Goal: Task Accomplishment & Management: Use online tool/utility

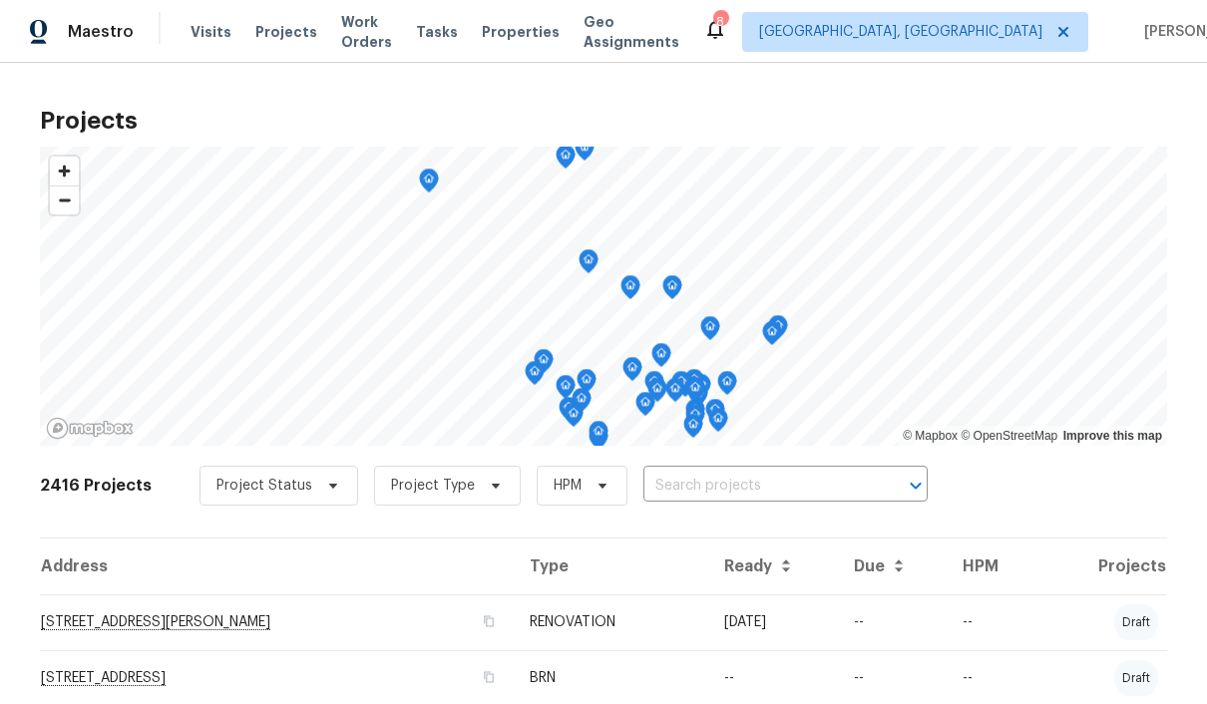
click at [534, 24] on span "Properties" at bounding box center [521, 32] width 78 height 20
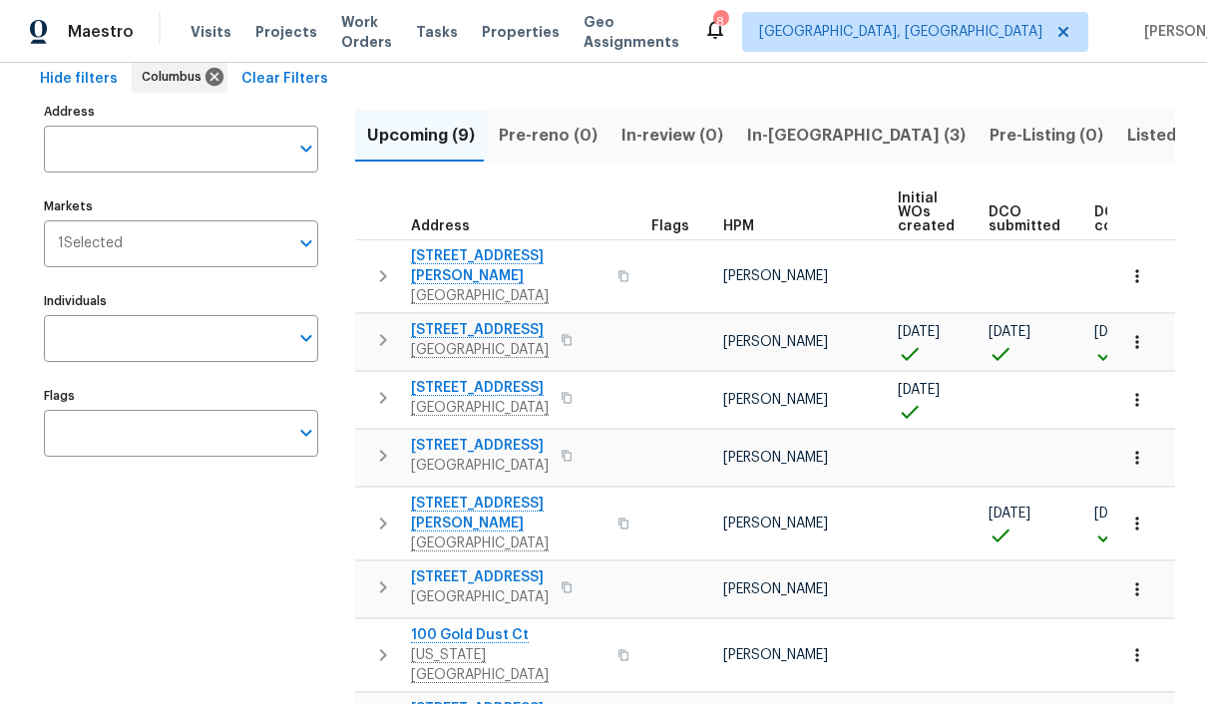
click at [545, 135] on span "Pre-reno (0)" at bounding box center [548, 136] width 99 height 28
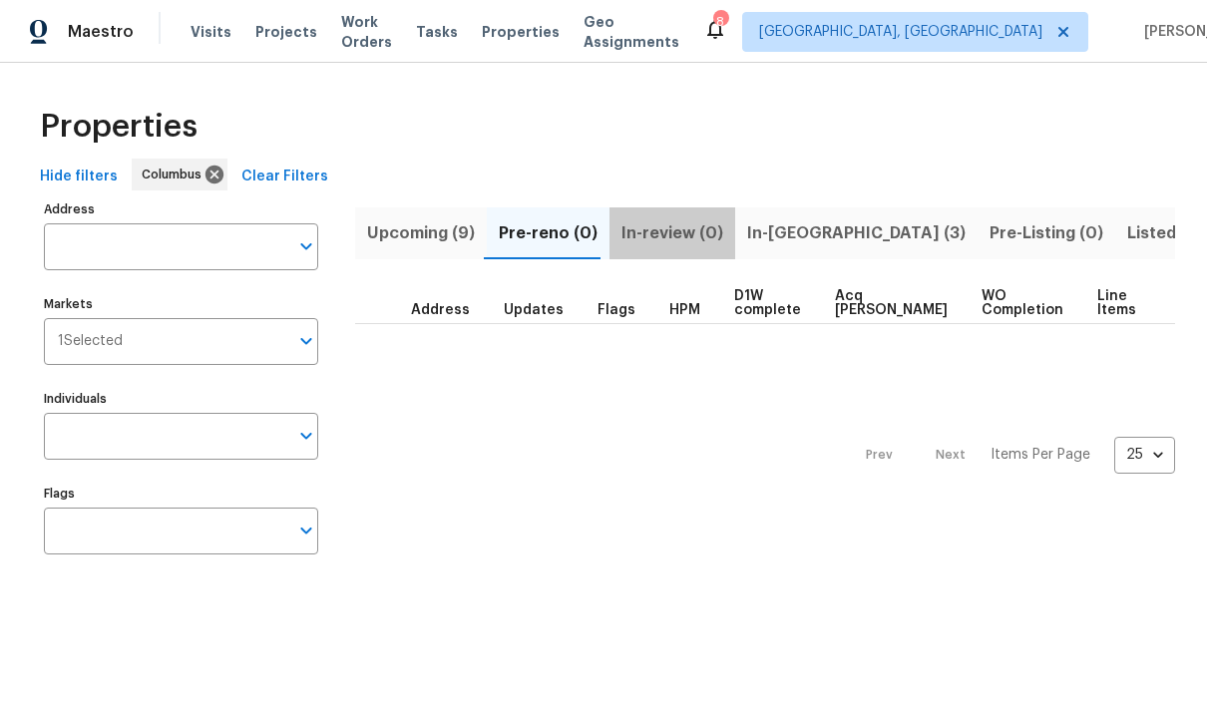
click at [666, 240] on span "In-review (0)" at bounding box center [673, 234] width 102 height 28
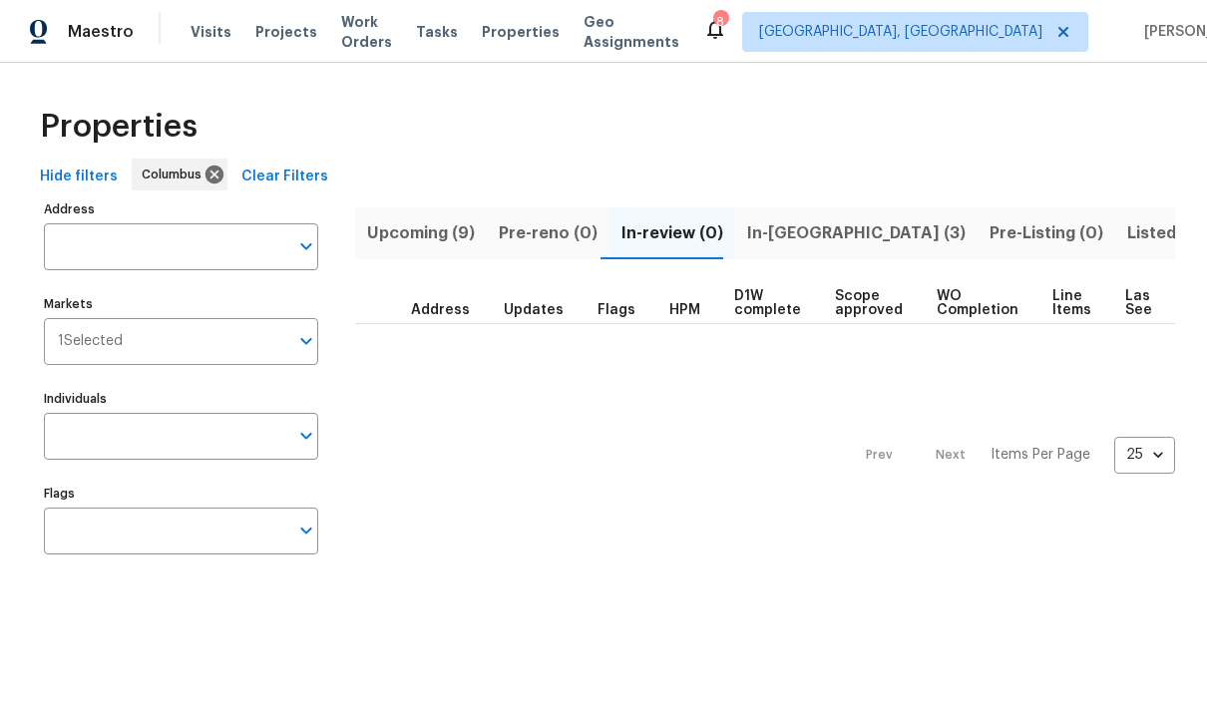
click at [780, 233] on span "In-reno (3)" at bounding box center [856, 234] width 219 height 28
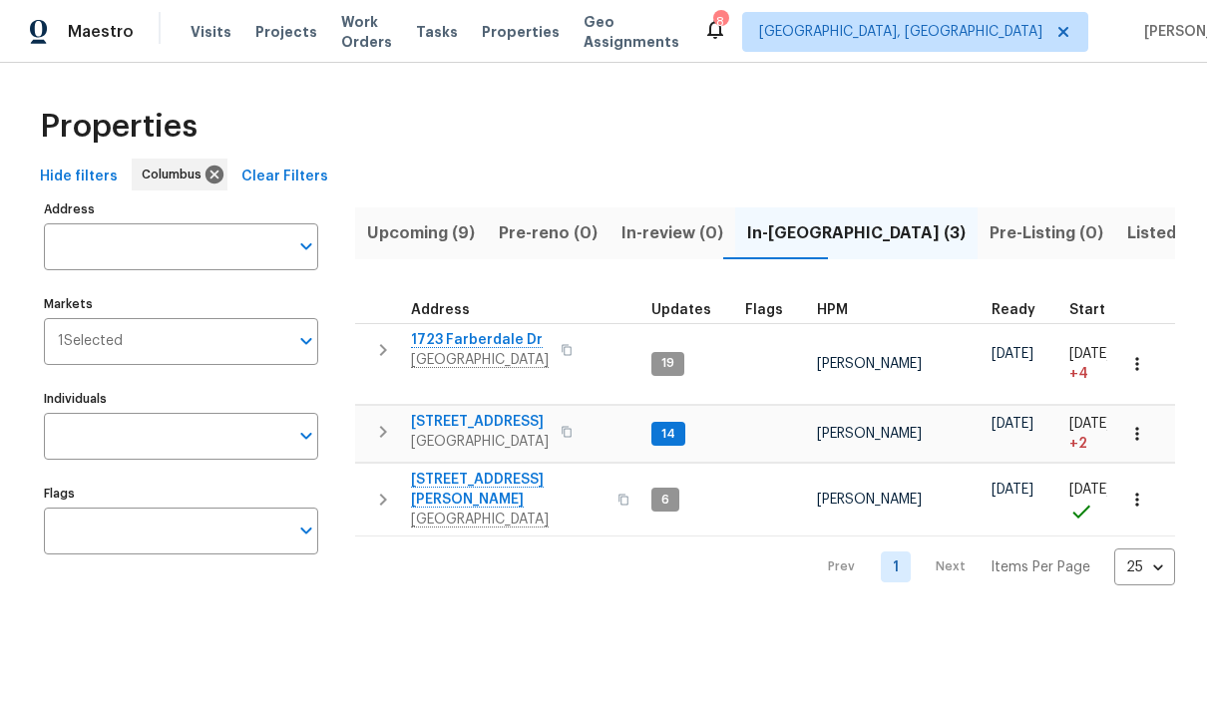
click at [450, 412] on span "4296 Oakwind Dr" at bounding box center [480, 422] width 138 height 20
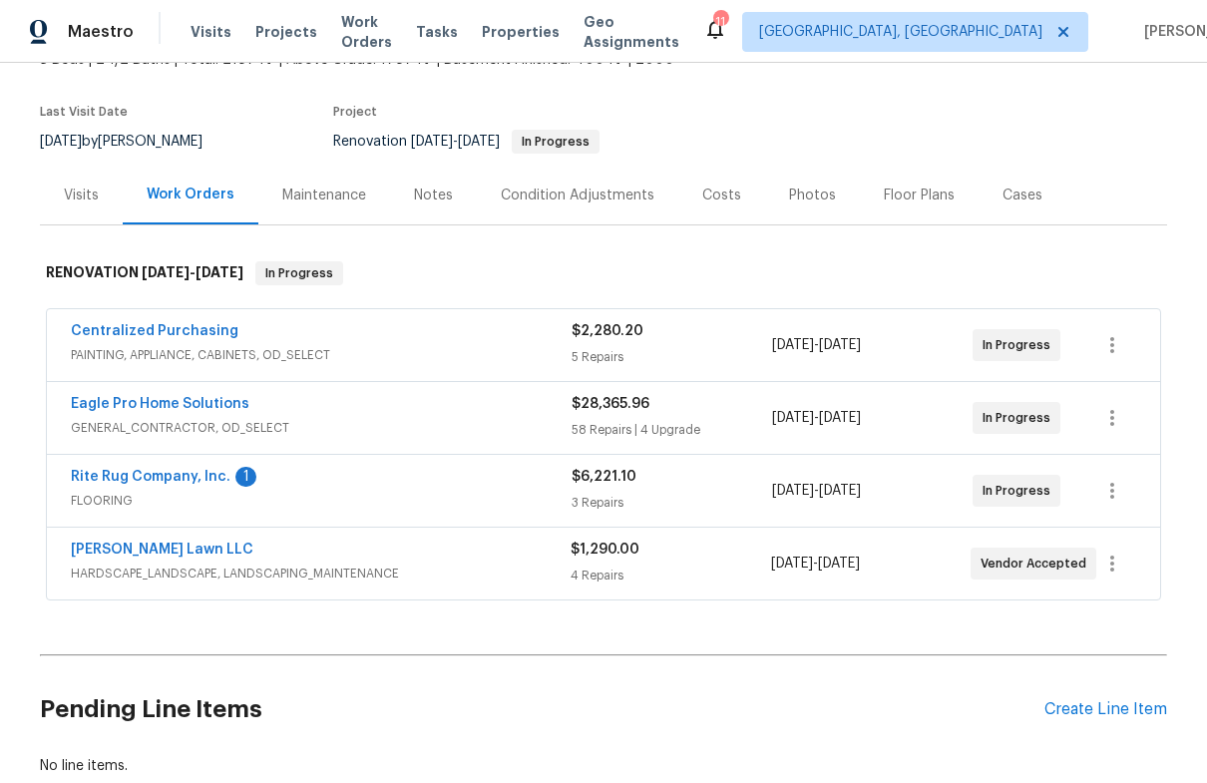
scroll to position [146, 0]
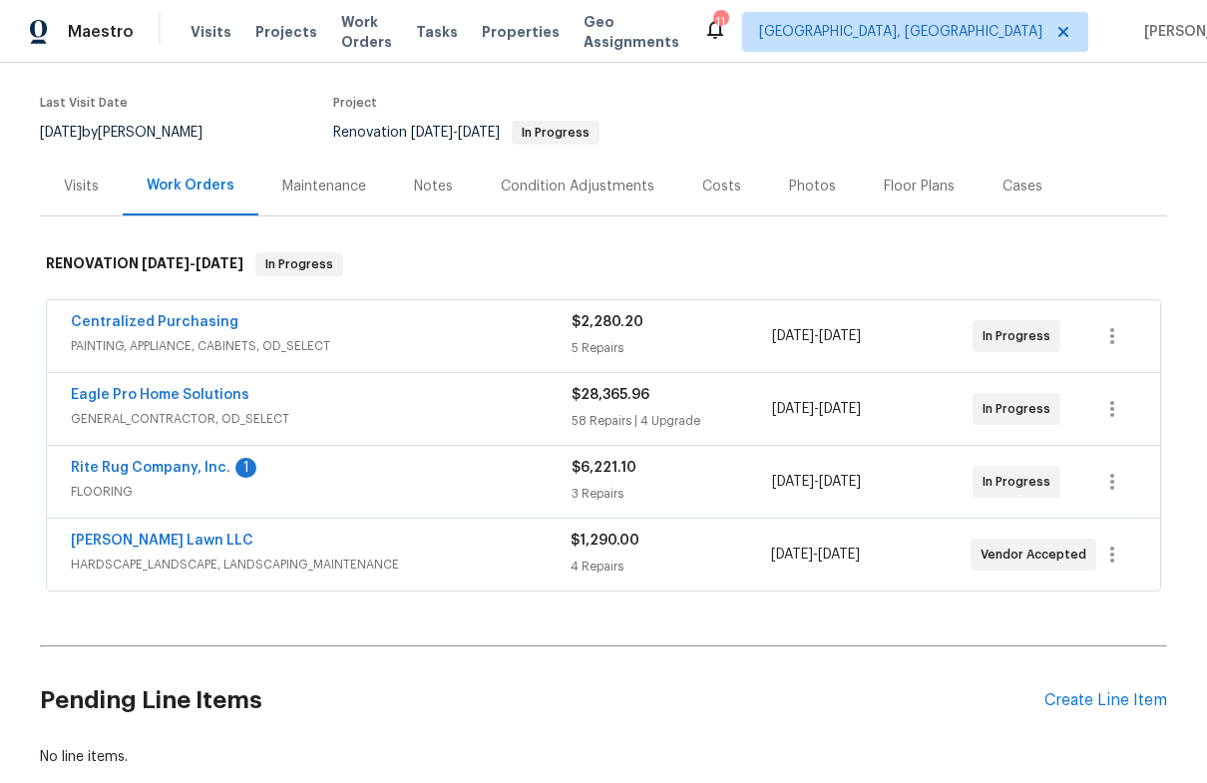
click at [151, 471] on link "Rite Rug Company, Inc." at bounding box center [151, 468] width 160 height 14
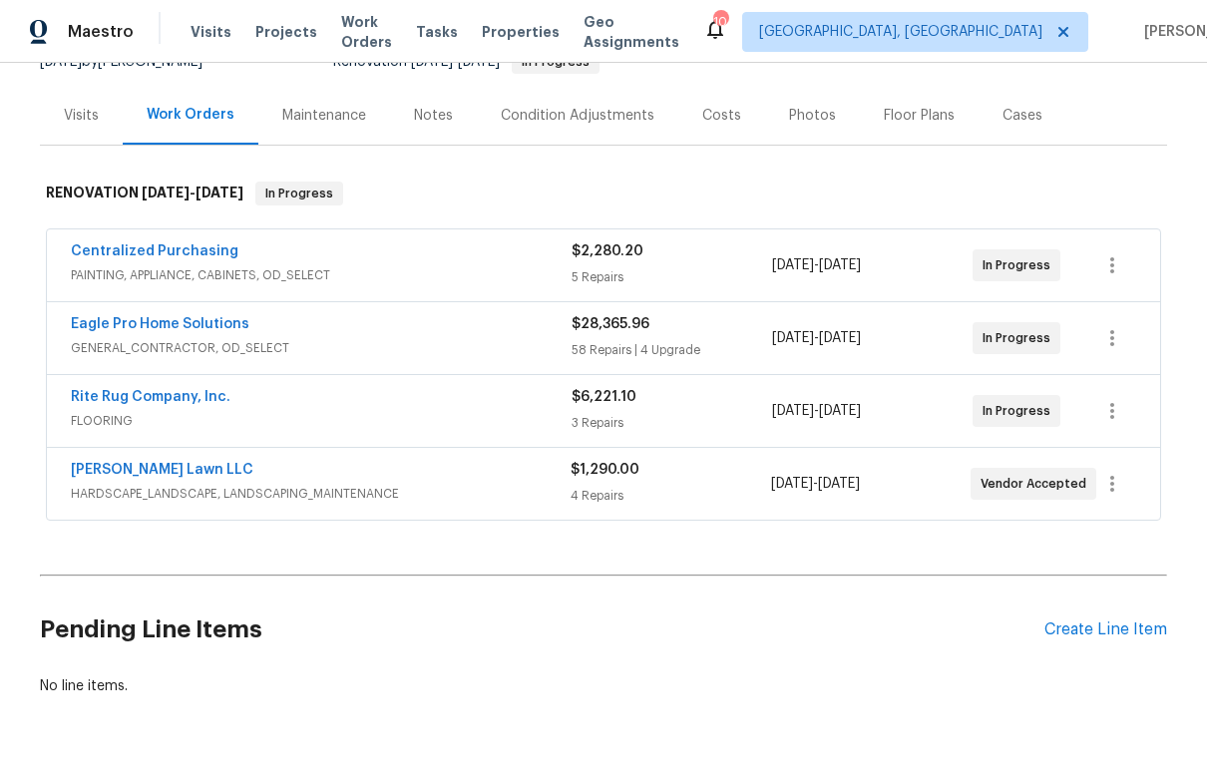
scroll to position [216, 0]
click at [134, 403] on link "Rite Rug Company, Inc." at bounding box center [151, 398] width 160 height 14
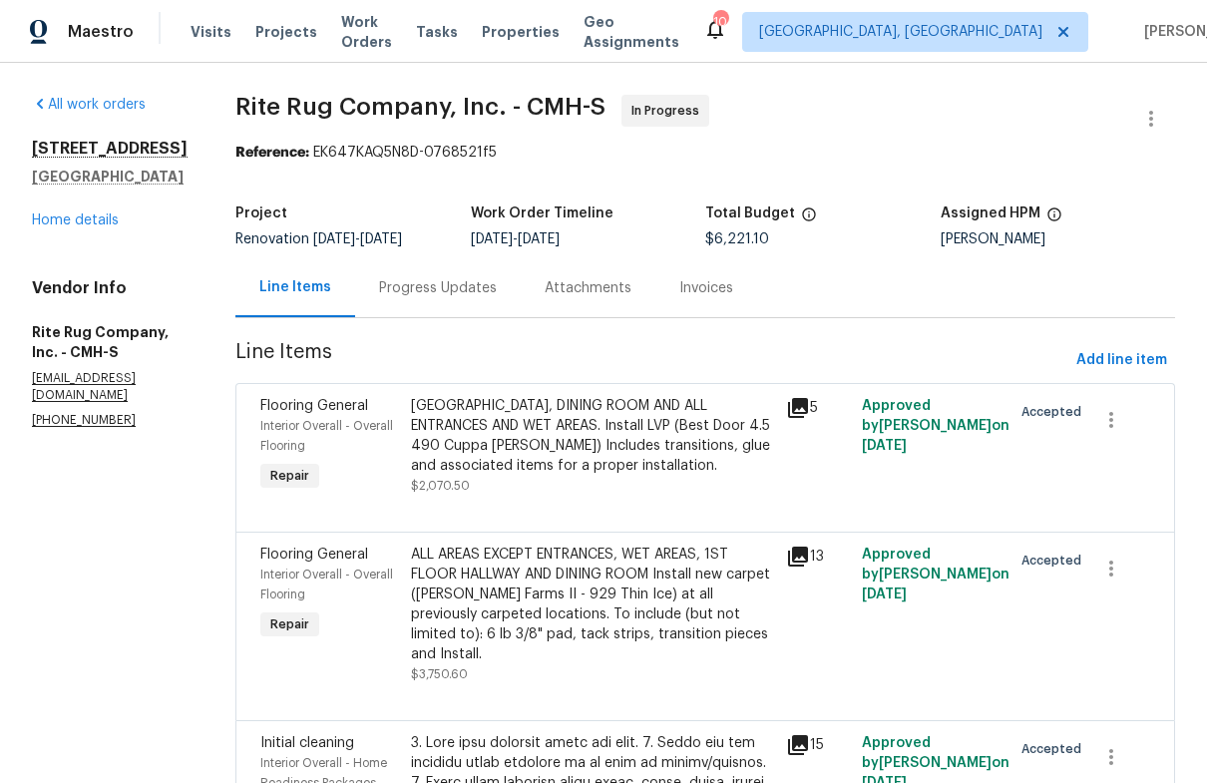
click at [472, 288] on div "Progress Updates" at bounding box center [438, 288] width 118 height 20
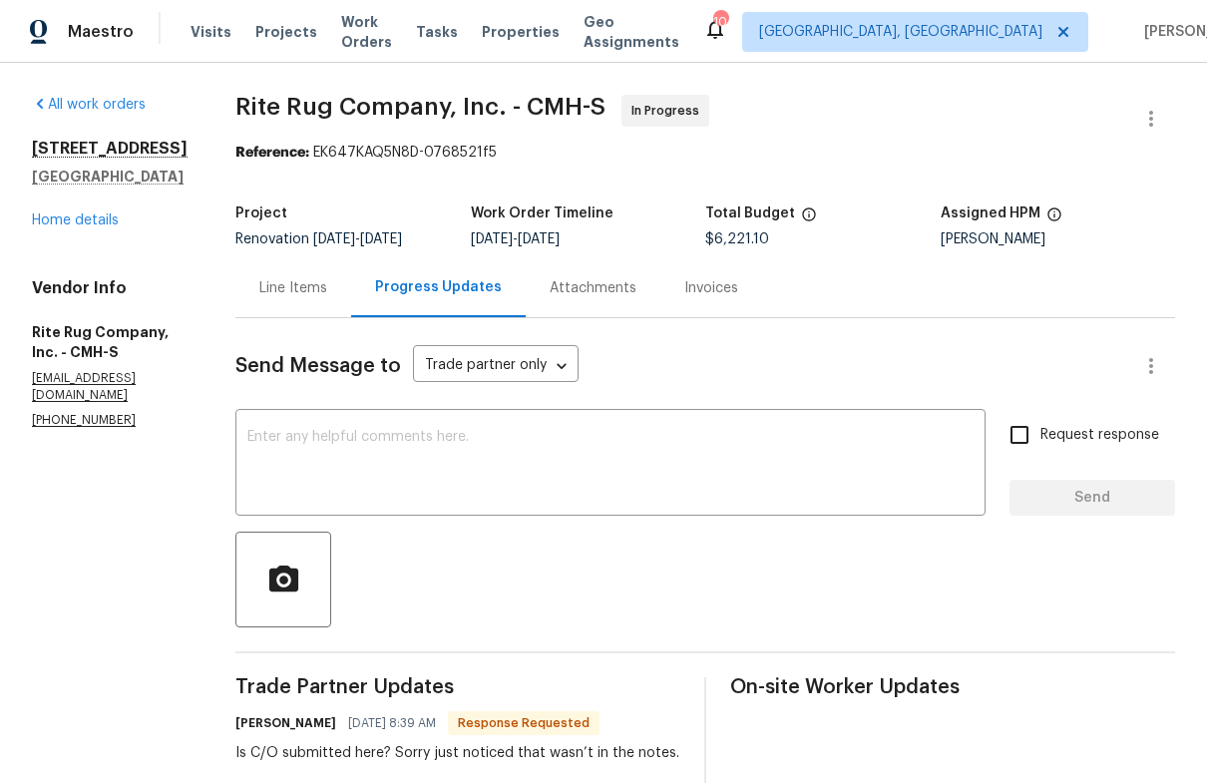
click at [327, 287] on div "Line Items" at bounding box center [293, 288] width 68 height 20
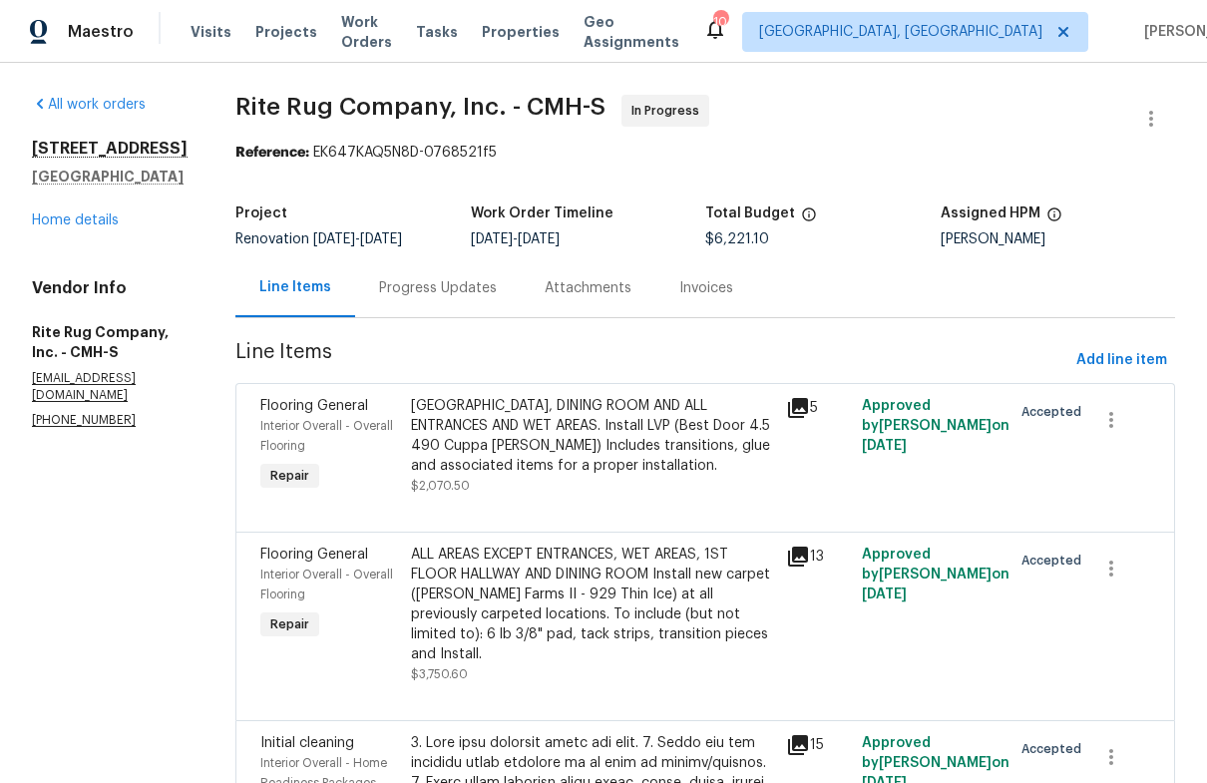
click at [528, 441] on div "1ST FLOOR HALLWAY, DINING ROOM AND ALL ENTRANCES AND WET AREAS. Install LVP (Be…" at bounding box center [593, 436] width 364 height 80
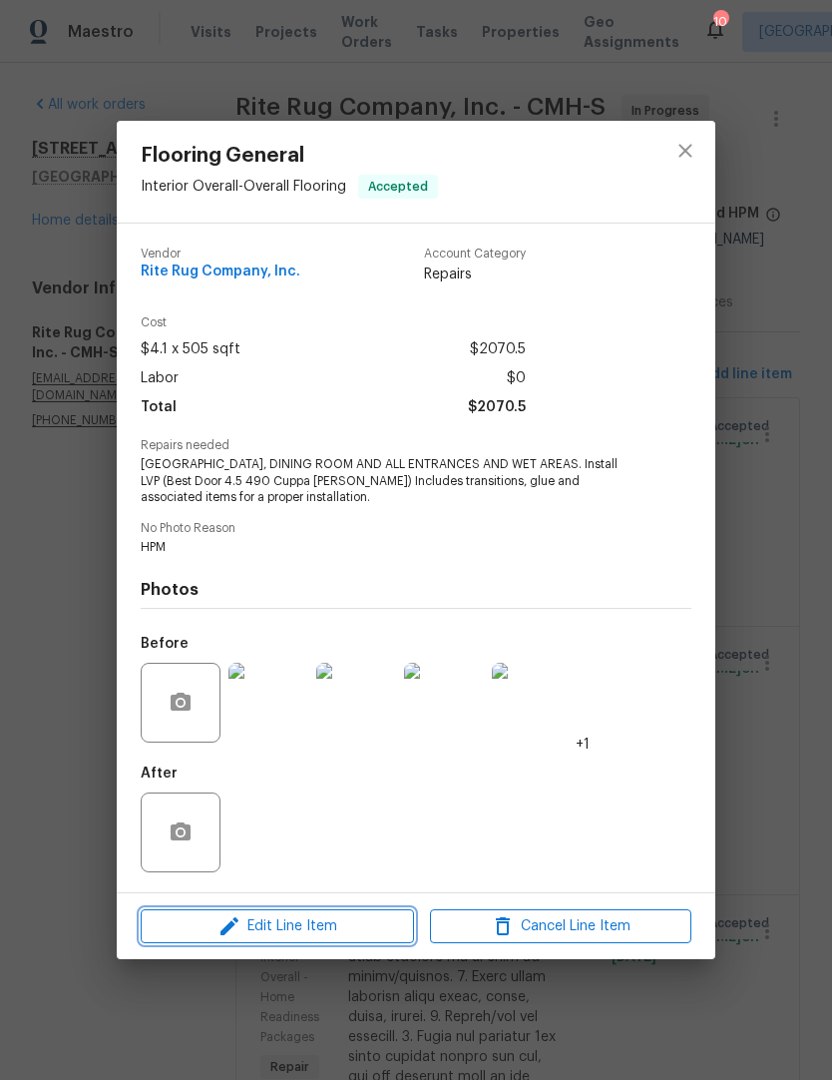
click at [255, 782] on span "Edit Line Item" at bounding box center [277, 926] width 261 height 25
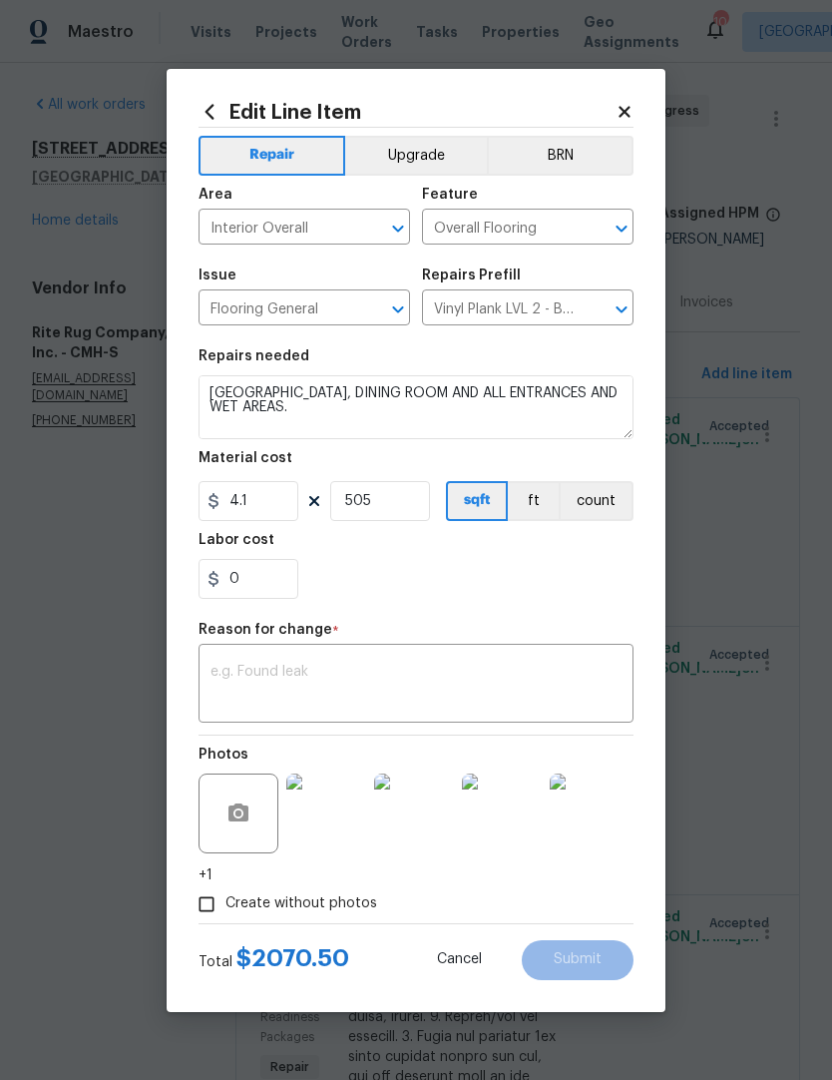
click at [447, 782] on span "Cancel" at bounding box center [459, 959] width 45 height 15
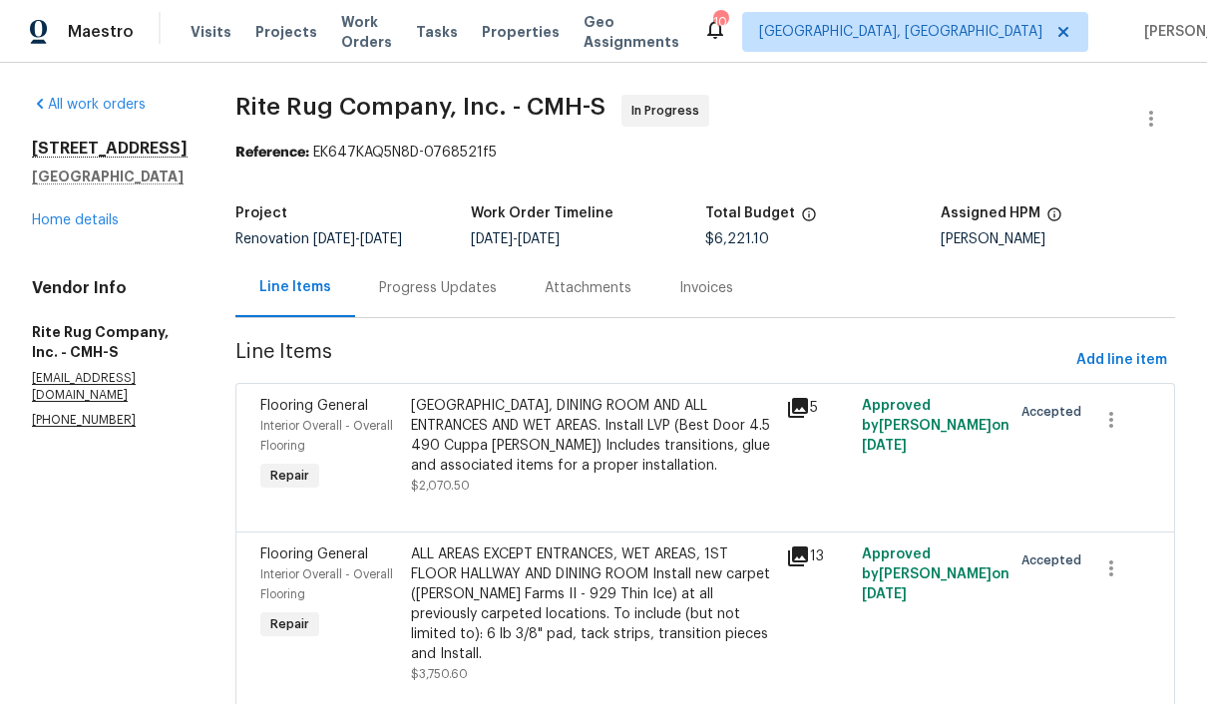
click at [542, 22] on span "Properties" at bounding box center [521, 32] width 78 height 20
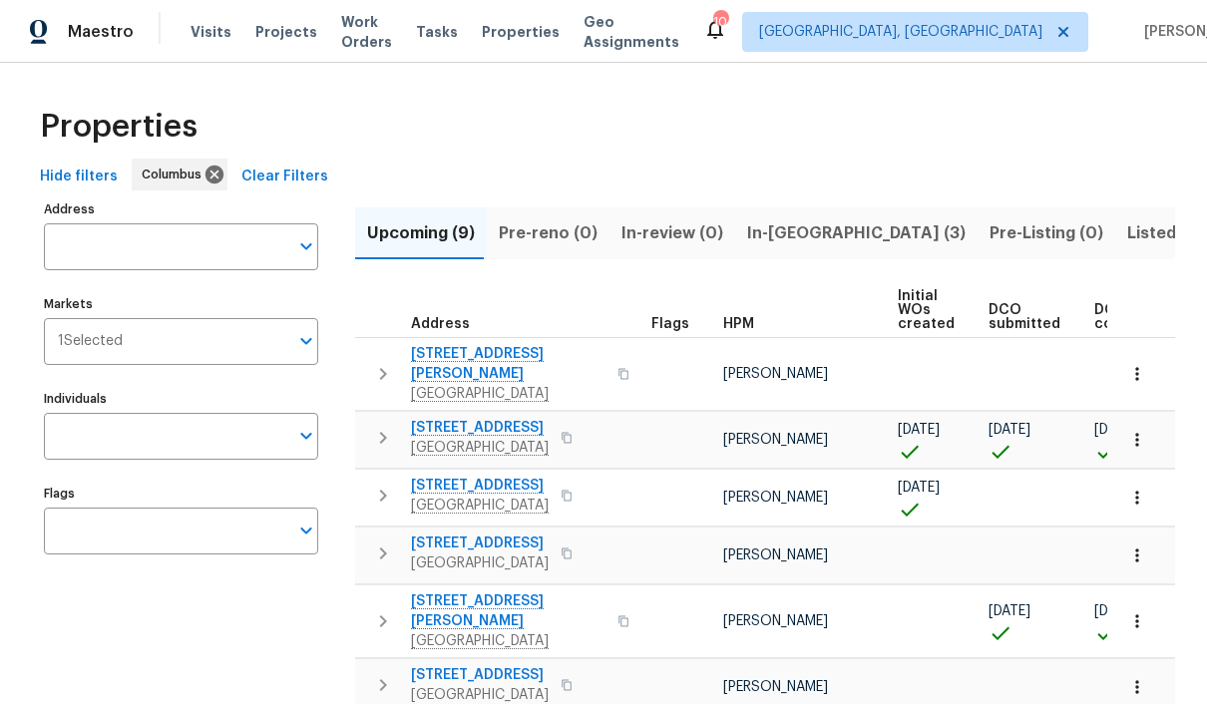
click at [279, 30] on span "Projects" at bounding box center [286, 32] width 62 height 20
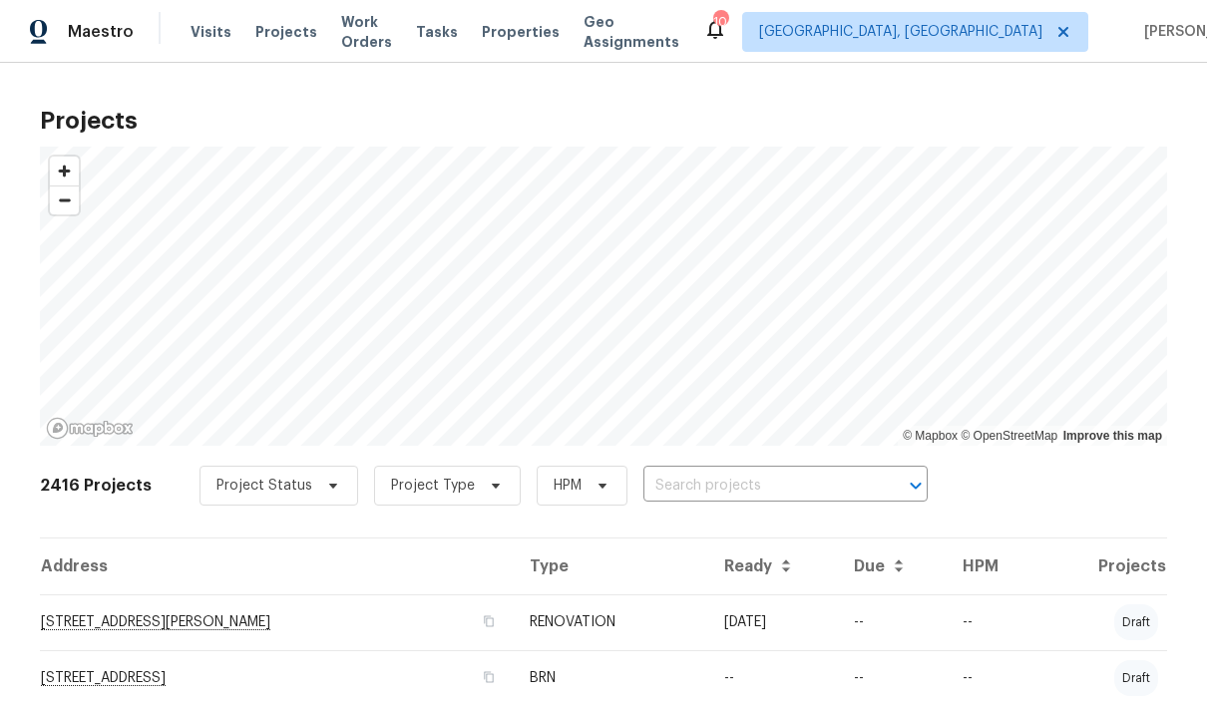
click at [283, 32] on span "Projects" at bounding box center [286, 32] width 62 height 20
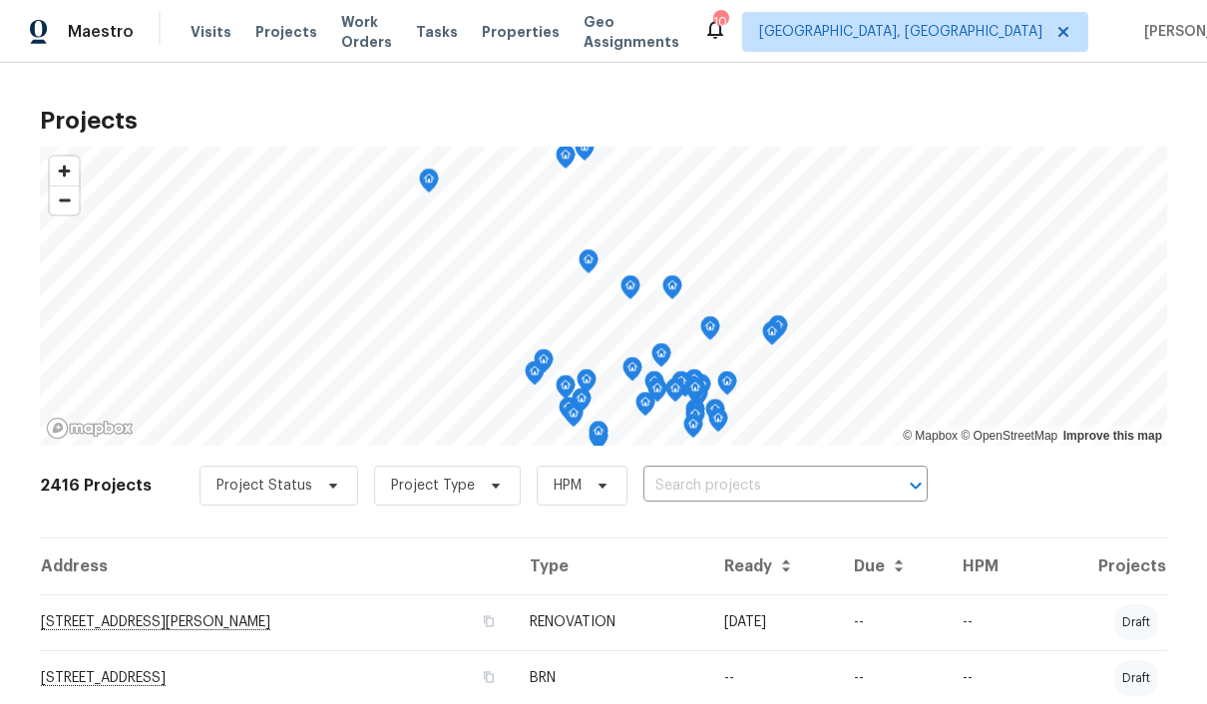
click at [533, 18] on div "Visits Projects Work Orders Tasks Properties Geo Assignments" at bounding box center [447, 32] width 513 height 40
click at [541, 24] on span "Properties" at bounding box center [521, 32] width 78 height 20
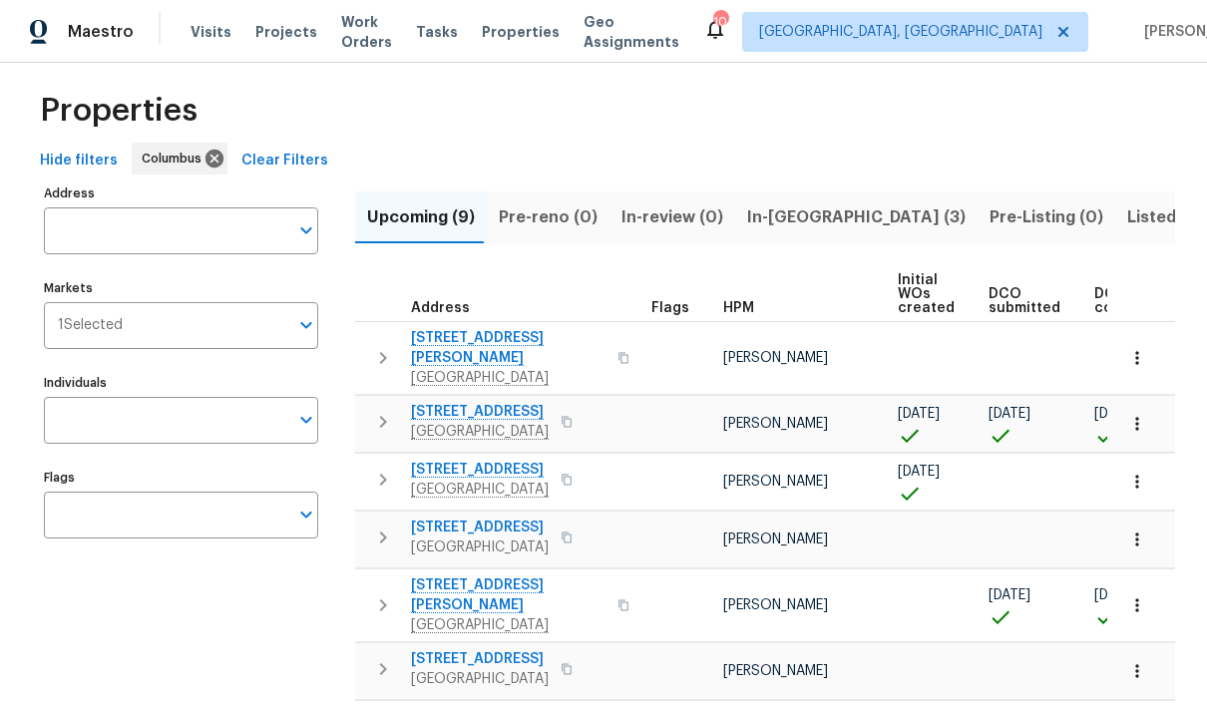
scroll to position [17, 0]
click at [775, 221] on span "In-[GEOGRAPHIC_DATA] (3)" at bounding box center [856, 217] width 219 height 28
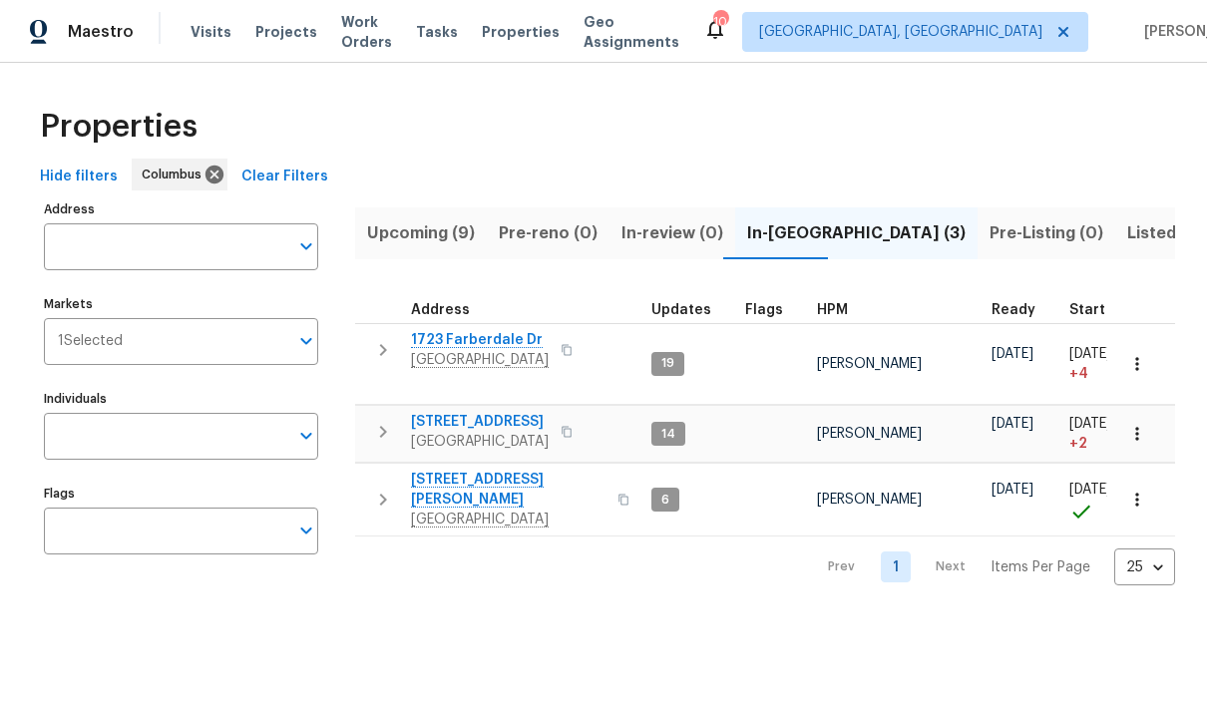
click at [474, 412] on span "4296 Oakwind Dr" at bounding box center [480, 422] width 138 height 20
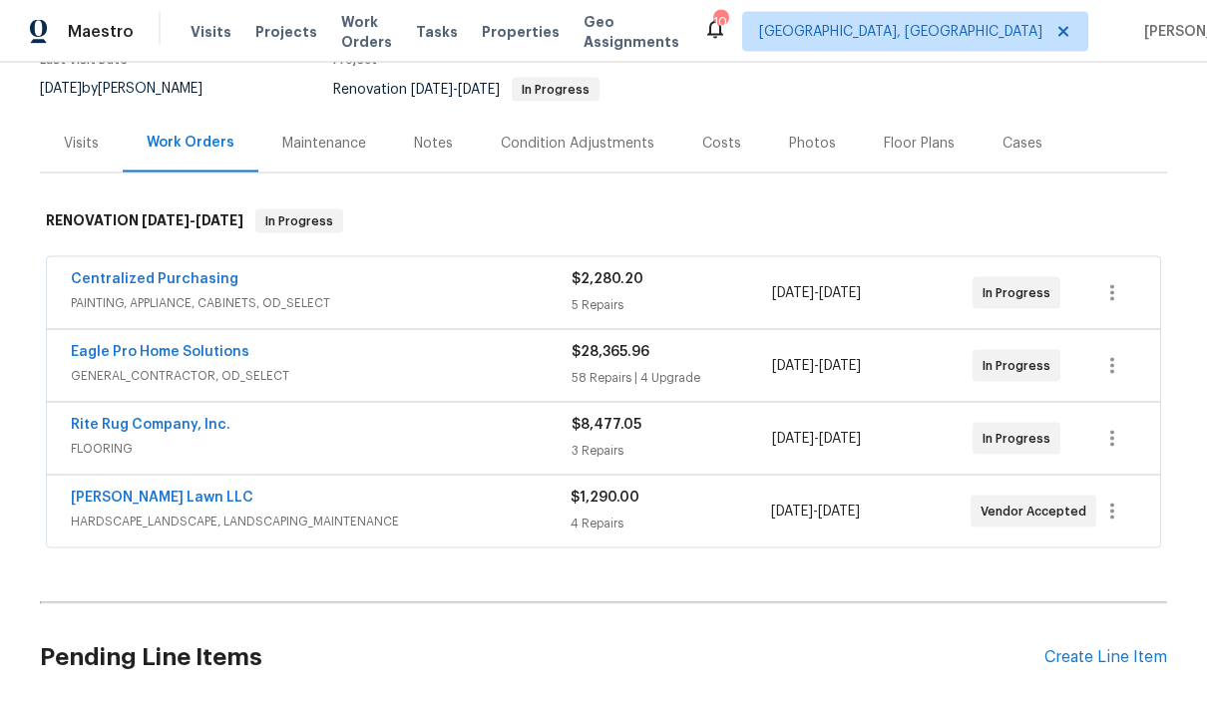
scroll to position [188, 0]
click at [106, 358] on link "Eagle Pro Home Solutions" at bounding box center [160, 353] width 179 height 14
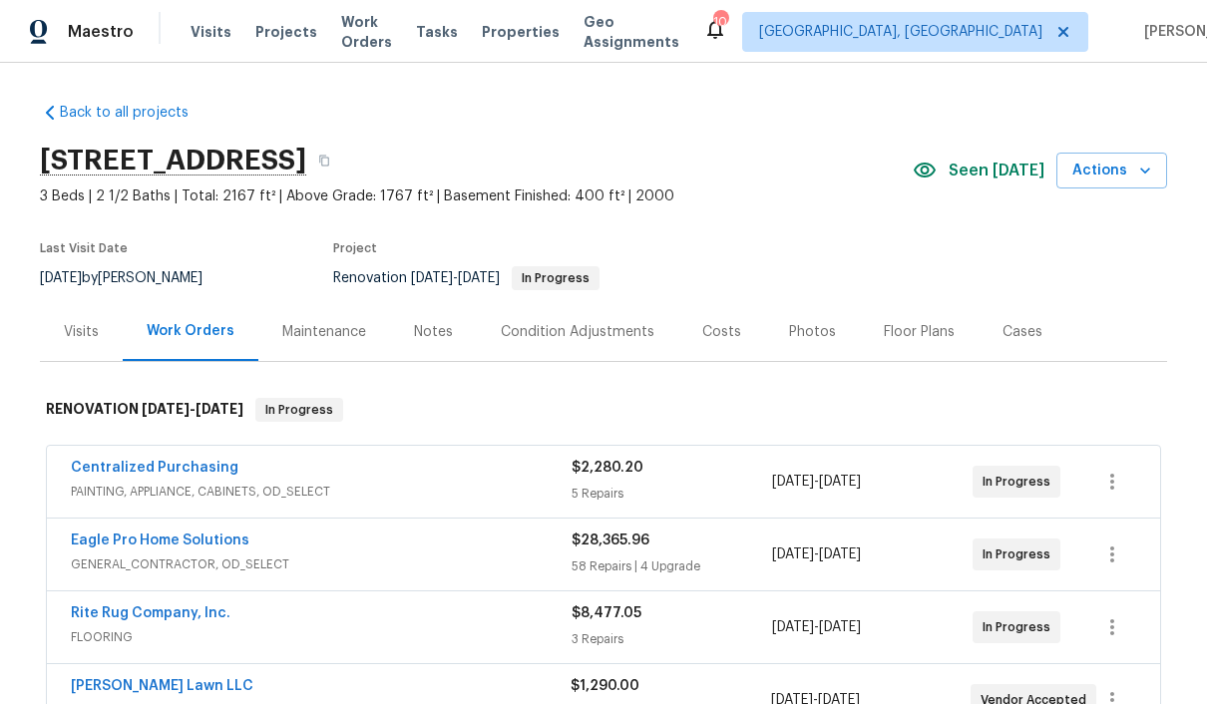
click at [429, 331] on div "Notes" at bounding box center [433, 332] width 39 height 20
click at [108, 114] on link "Back to all projects" at bounding box center [136, 113] width 192 height 20
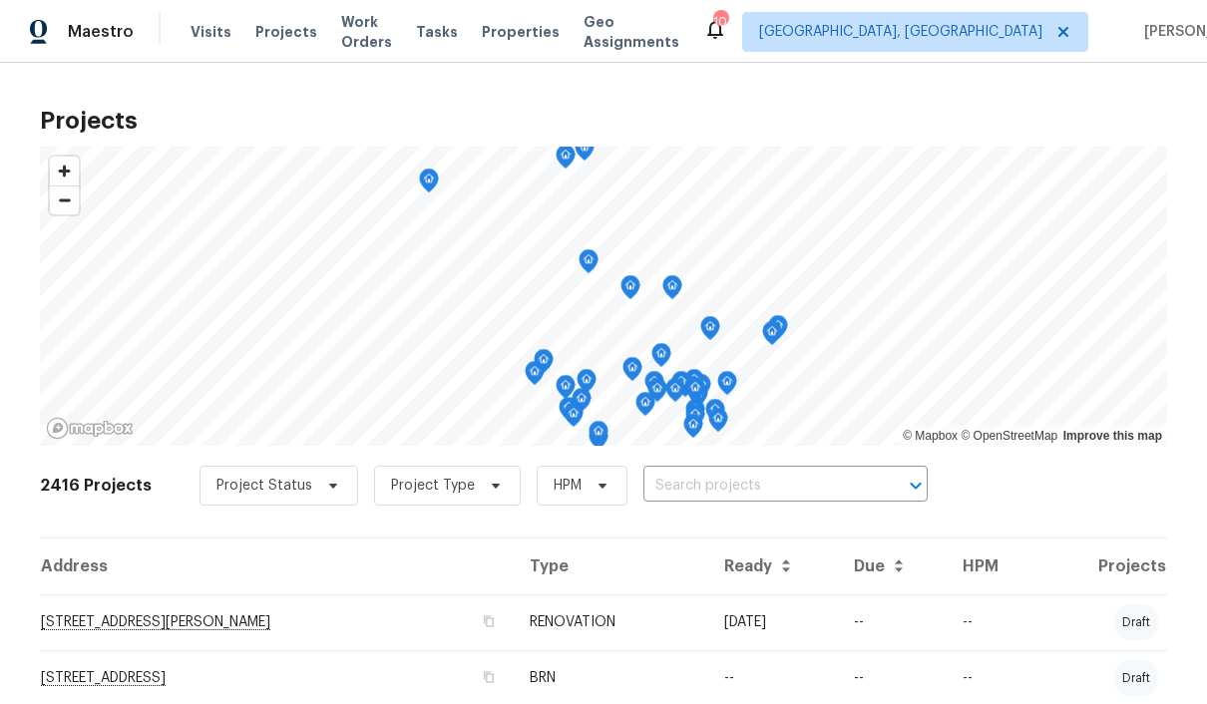
click at [533, 36] on span "Properties" at bounding box center [521, 32] width 78 height 20
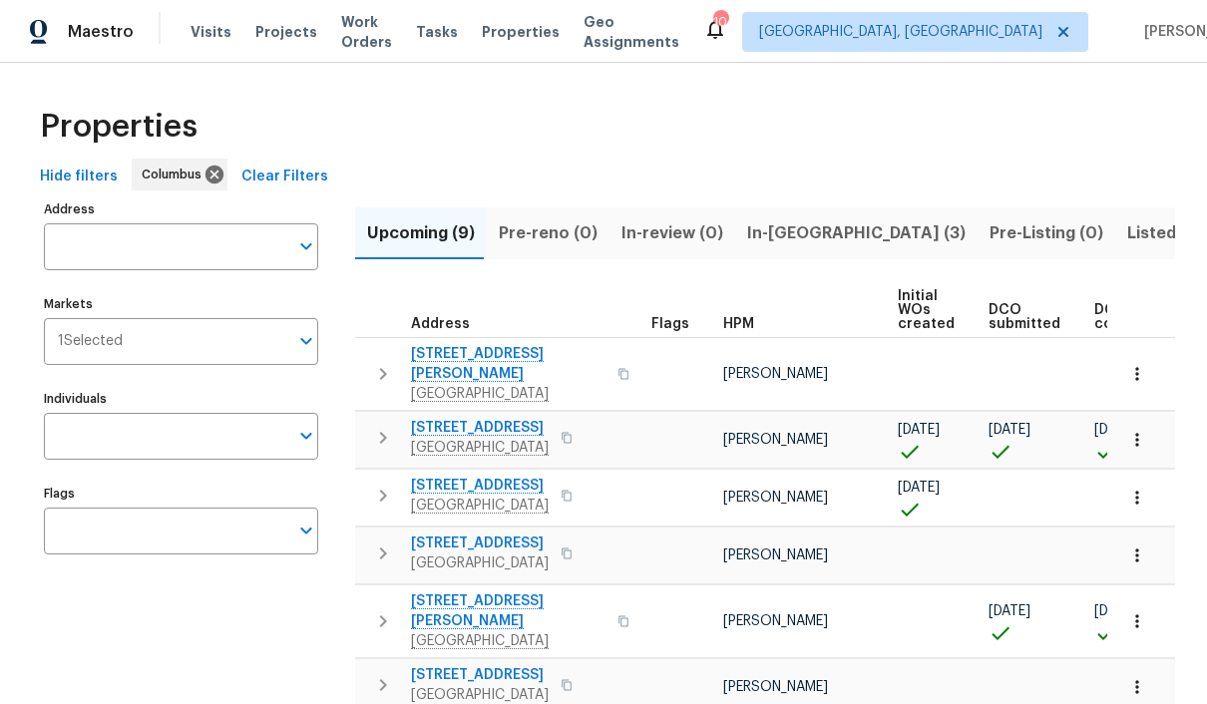
click at [447, 361] on span "[STREET_ADDRESS][PERSON_NAME]" at bounding box center [508, 364] width 195 height 40
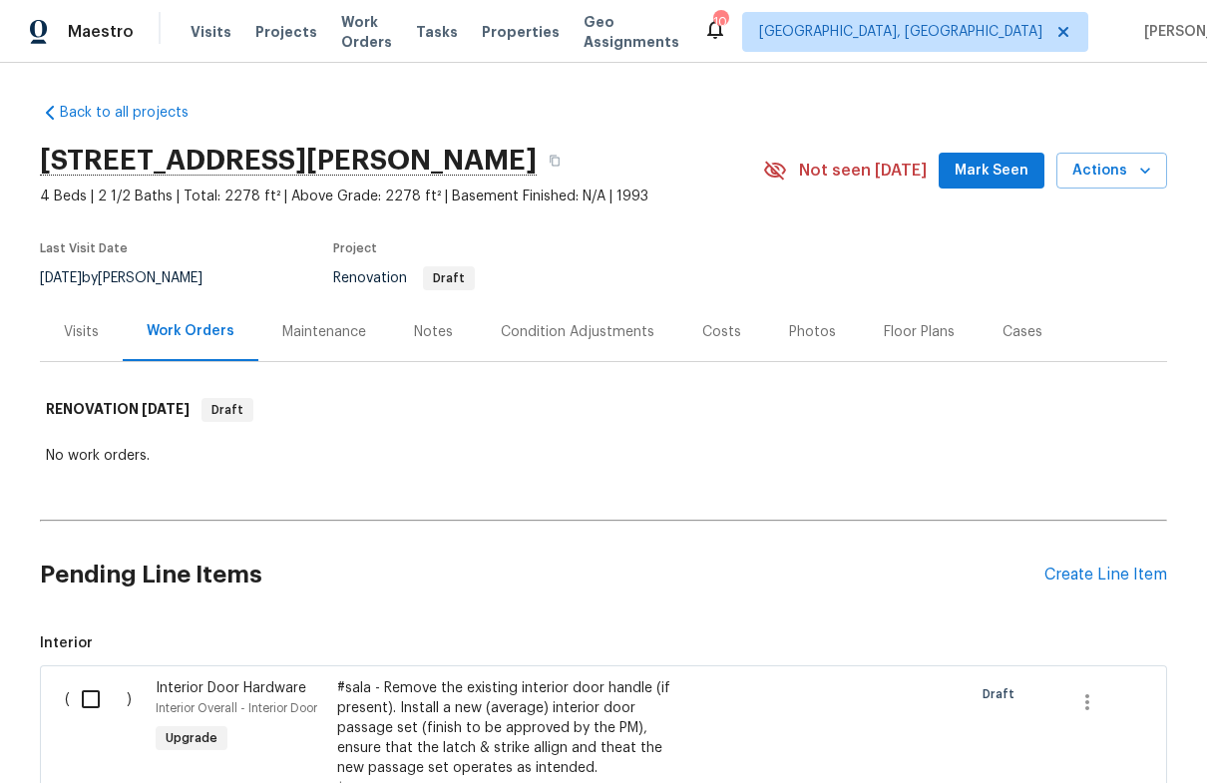
click at [100, 119] on link "Back to all projects" at bounding box center [136, 113] width 192 height 20
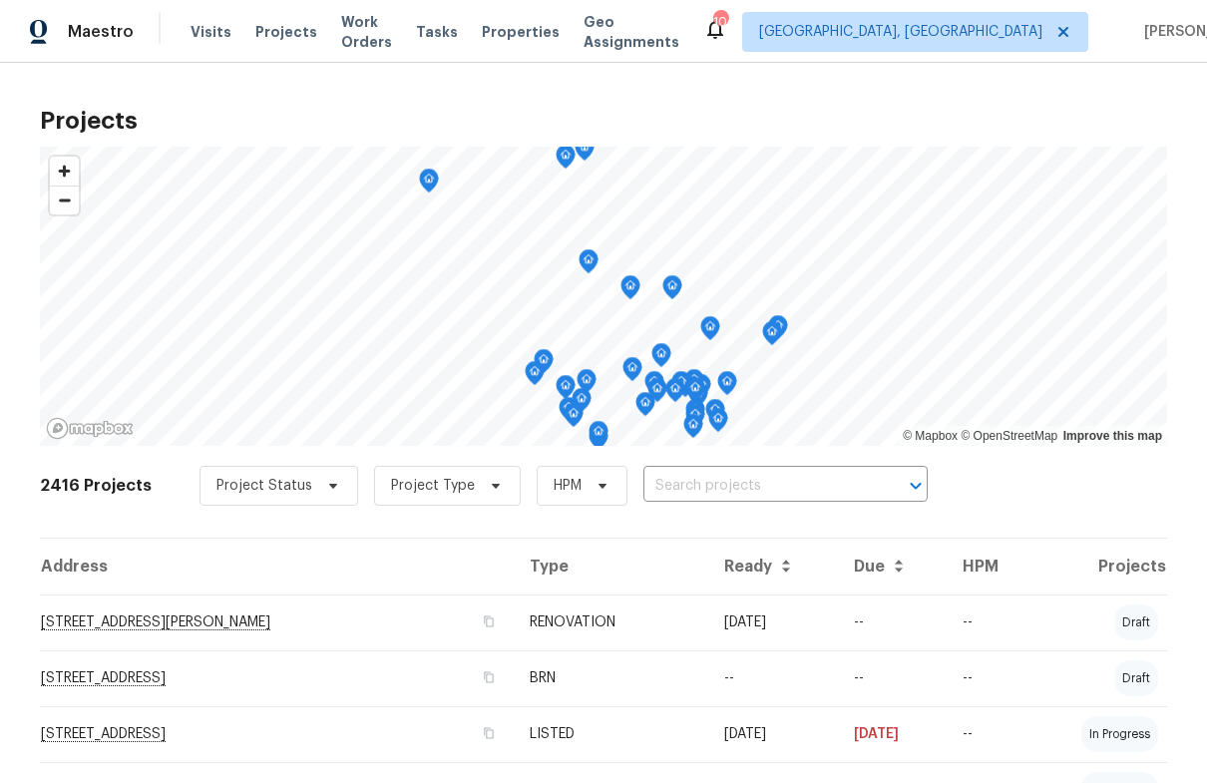
click at [535, 32] on span "Properties" at bounding box center [521, 32] width 78 height 20
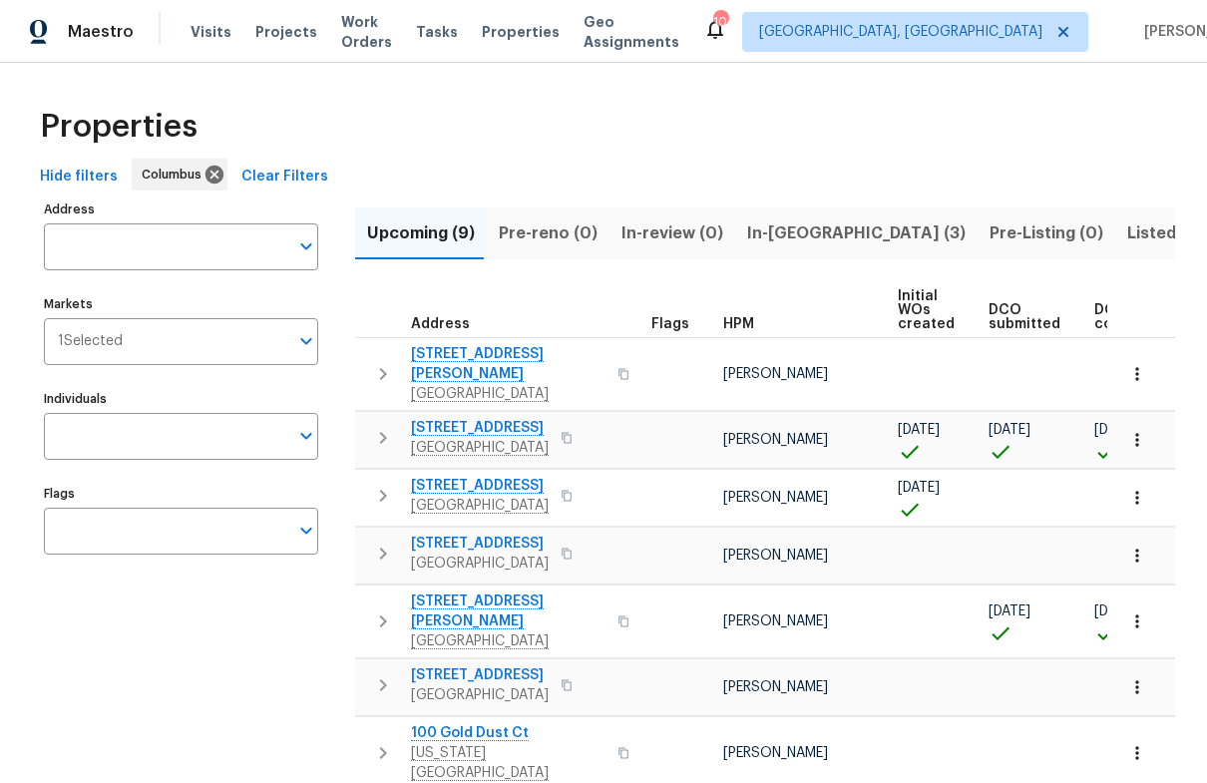
click at [662, 229] on span "In-review (0)" at bounding box center [673, 234] width 102 height 28
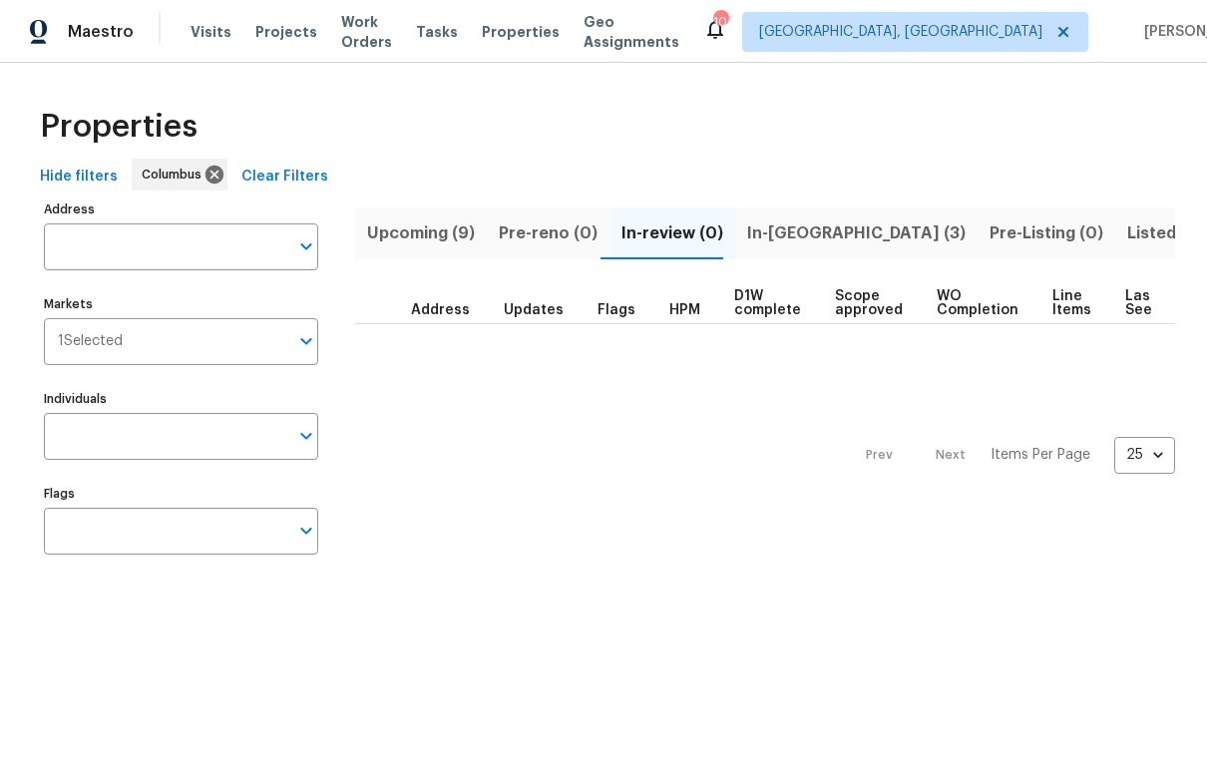
click at [770, 228] on span "In-reno (3)" at bounding box center [856, 234] width 219 height 28
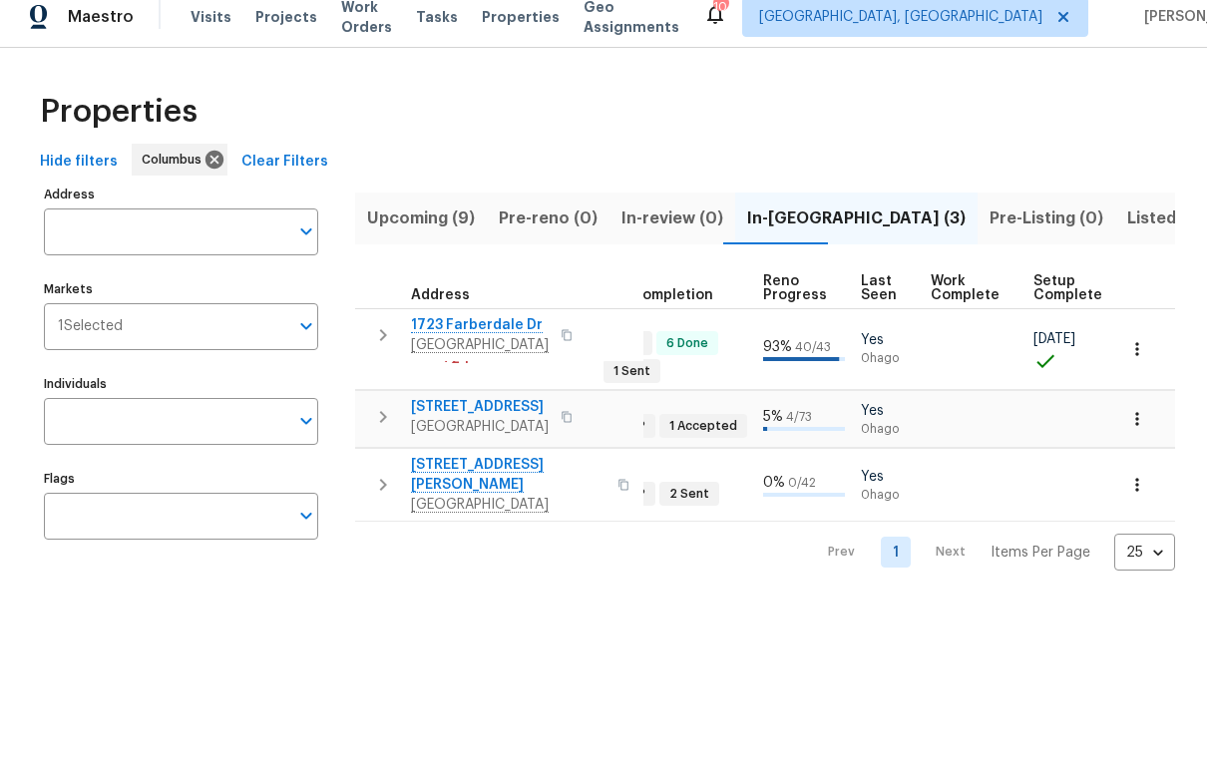
scroll to position [0, 768]
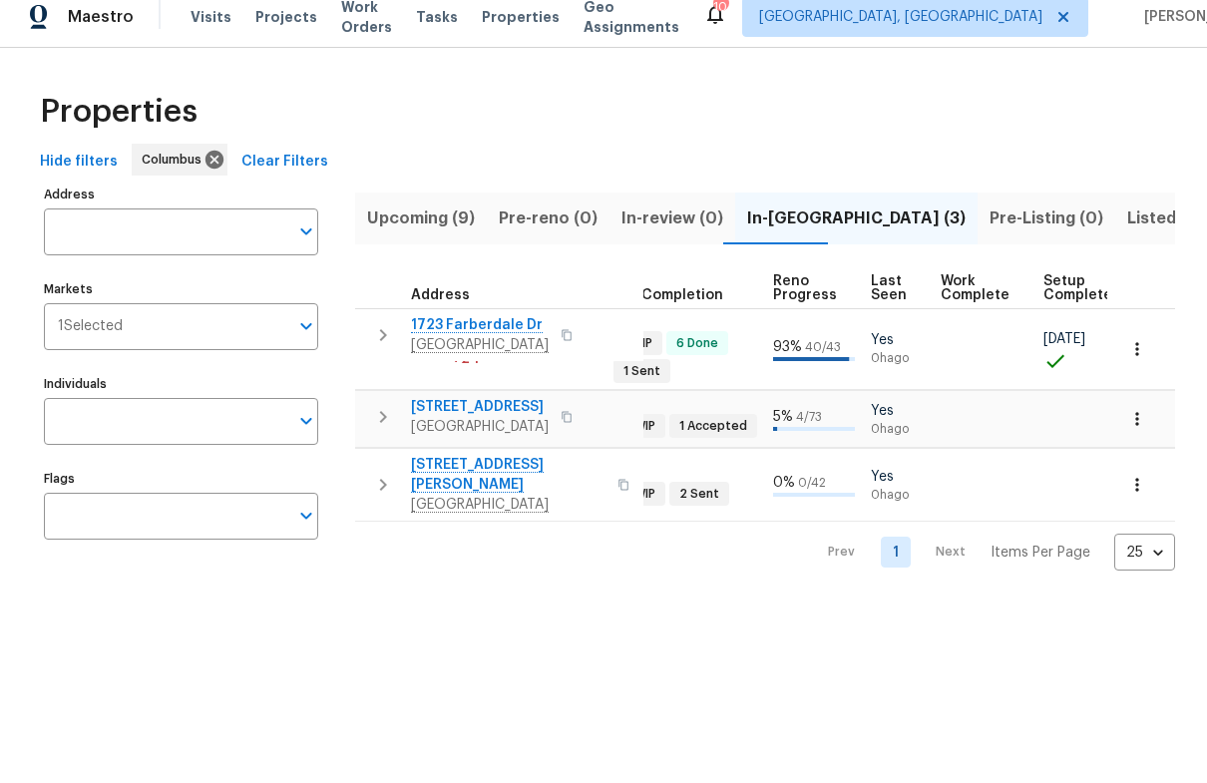
click at [1127, 220] on span "Listed (17)" at bounding box center [1168, 234] width 82 height 28
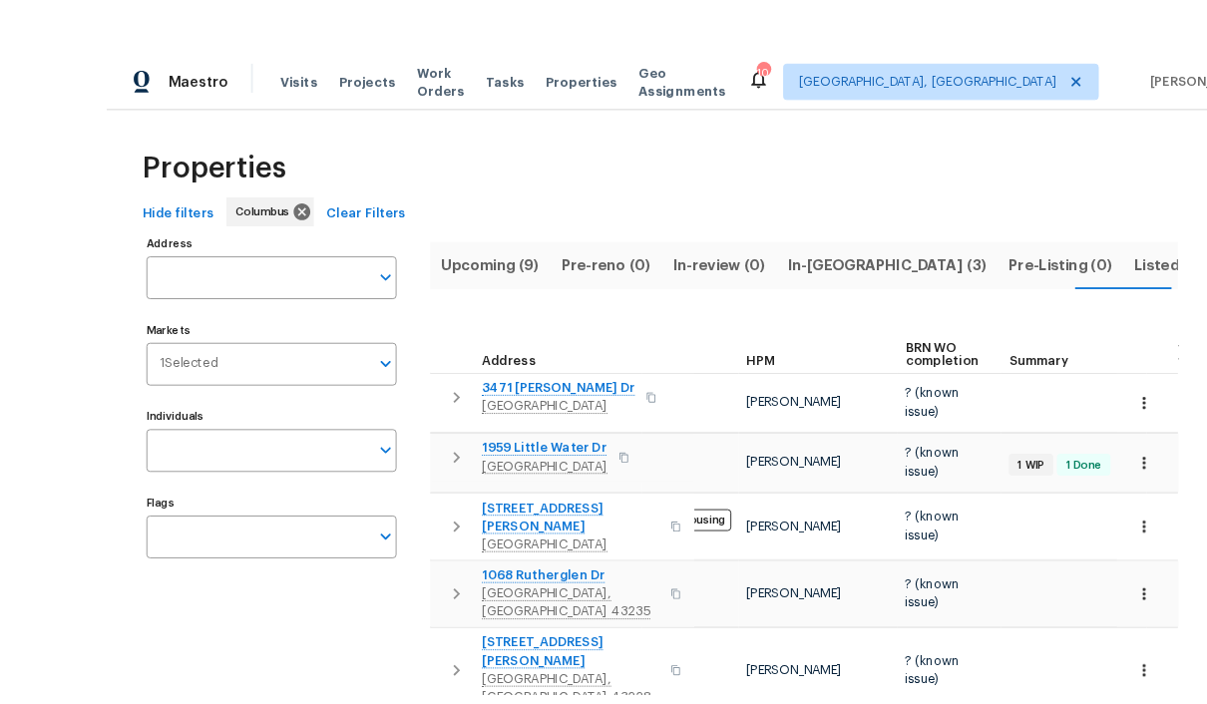
scroll to position [2, 0]
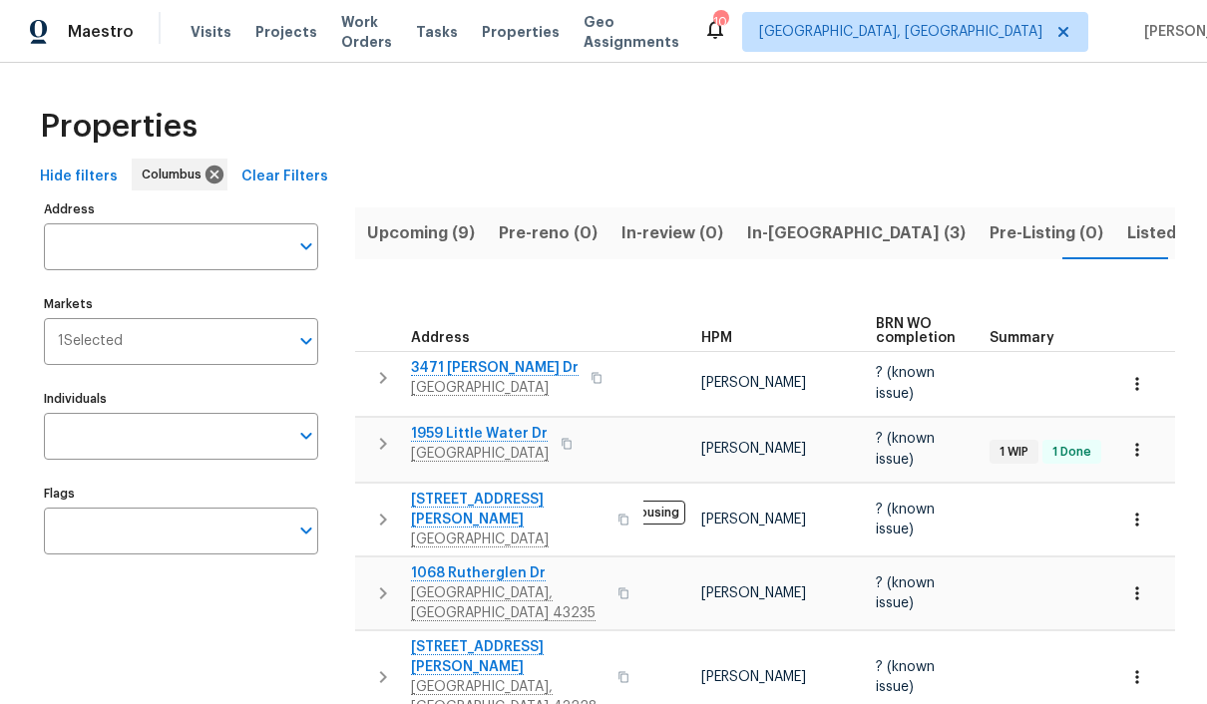
click at [419, 225] on span "Upcoming (9)" at bounding box center [421, 234] width 108 height 28
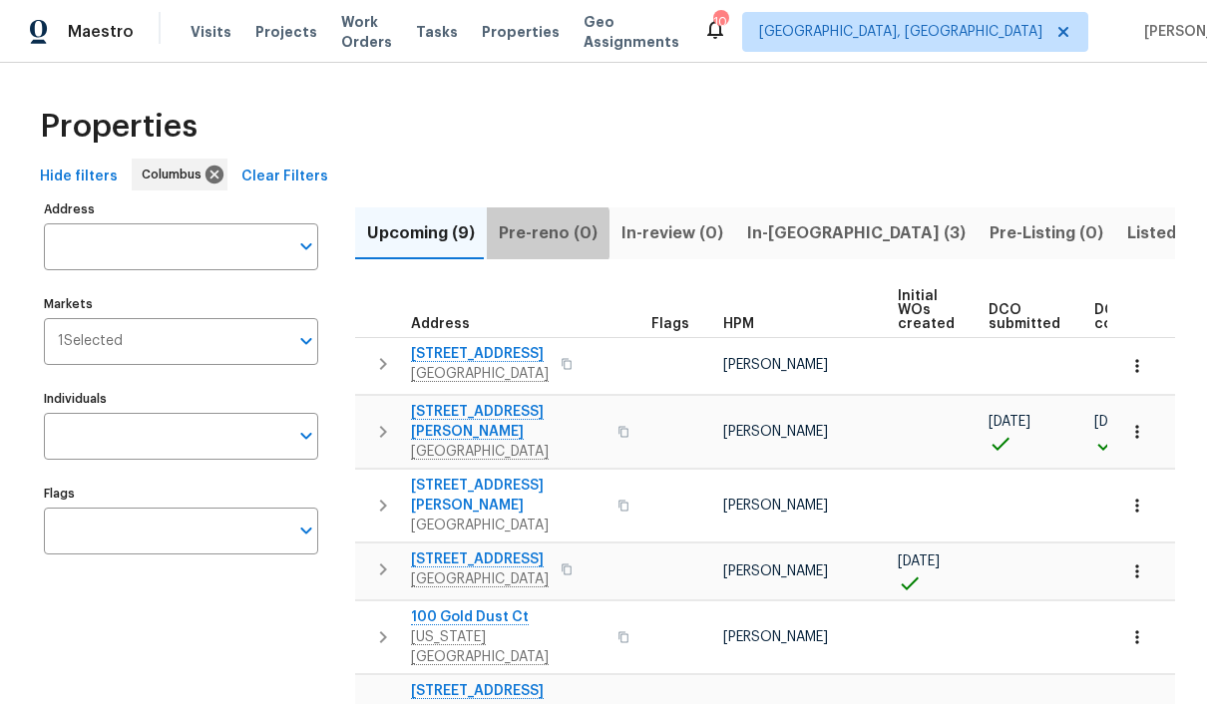
click at [545, 234] on span "Pre-reno (0)" at bounding box center [548, 234] width 99 height 28
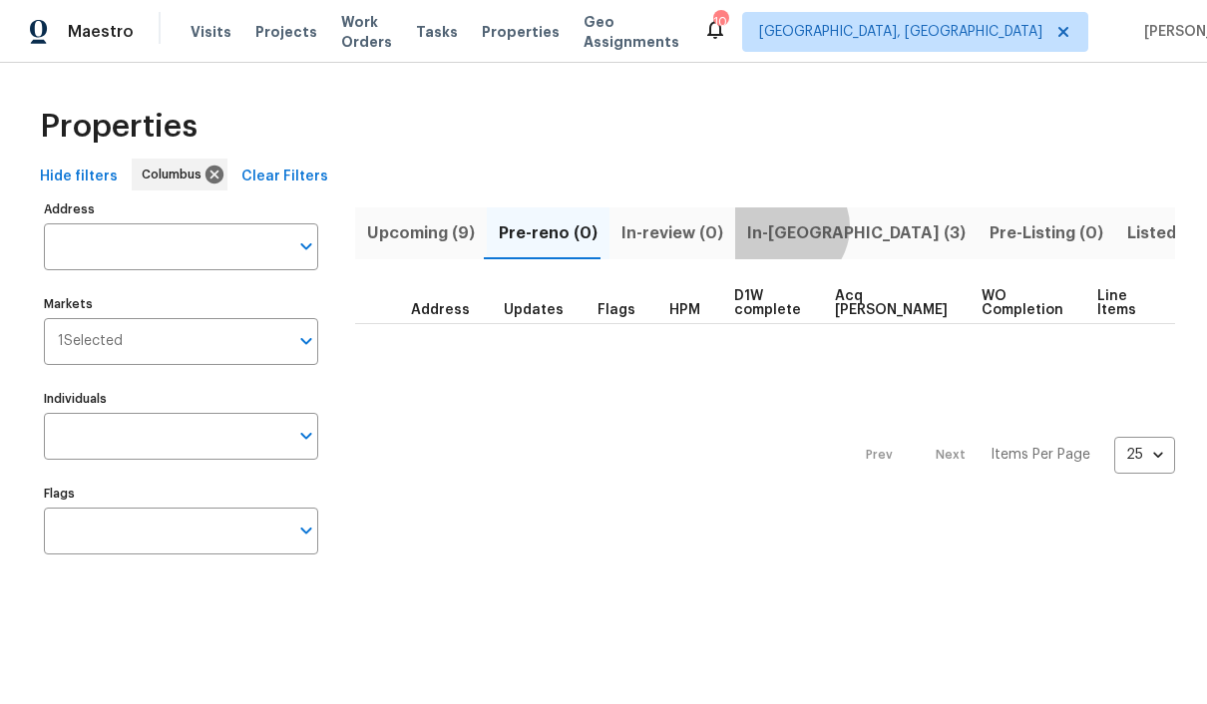
click at [773, 227] on span "In-[GEOGRAPHIC_DATA] (3)" at bounding box center [856, 234] width 219 height 28
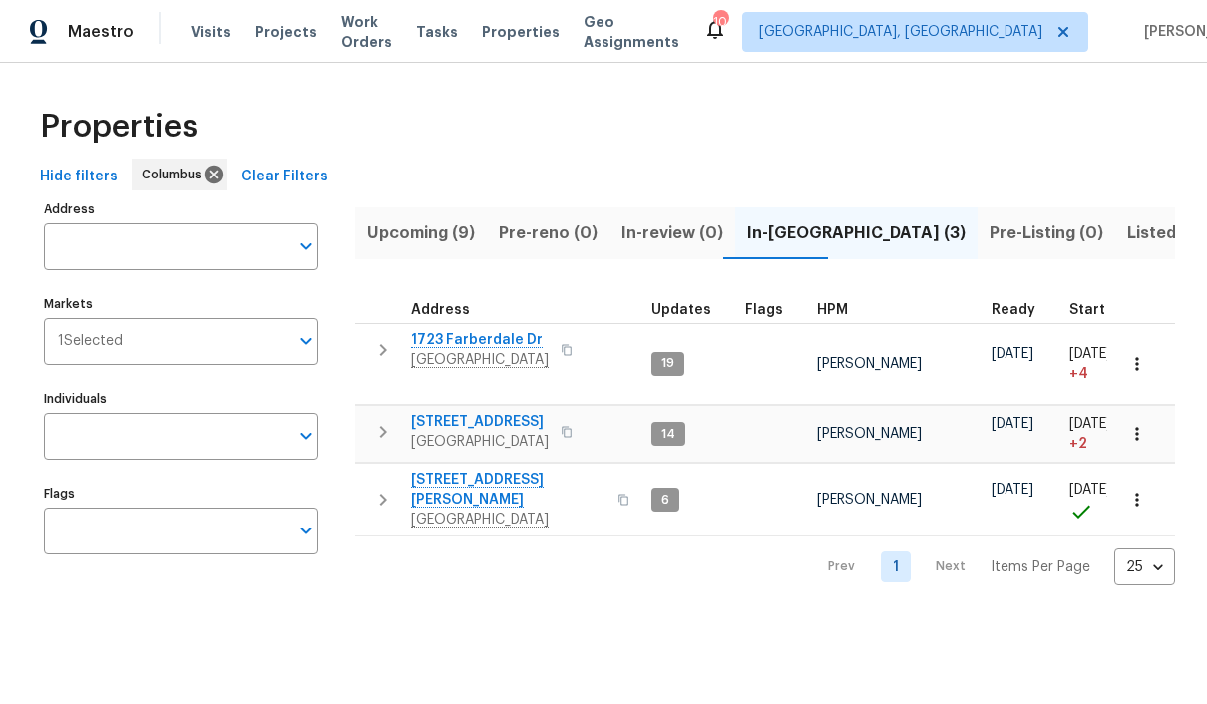
click at [990, 232] on span "Pre-Listing (0)" at bounding box center [1047, 234] width 114 height 28
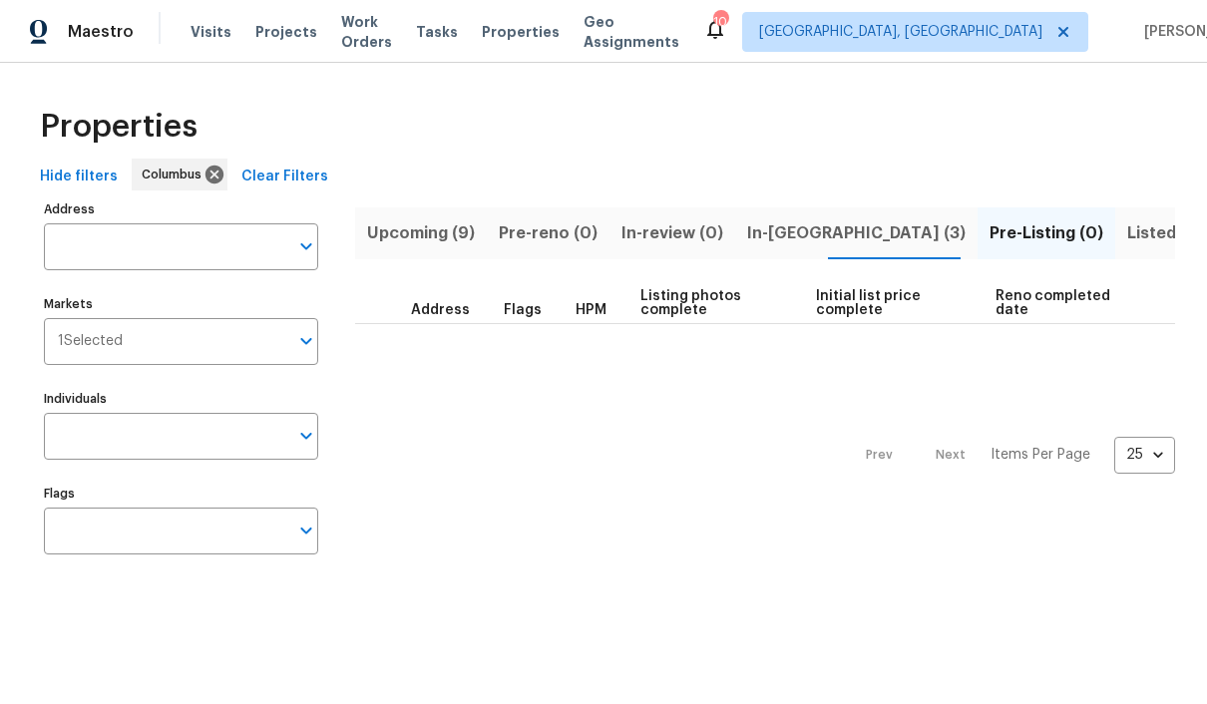
click at [1127, 236] on span "Listed (17)" at bounding box center [1168, 234] width 82 height 28
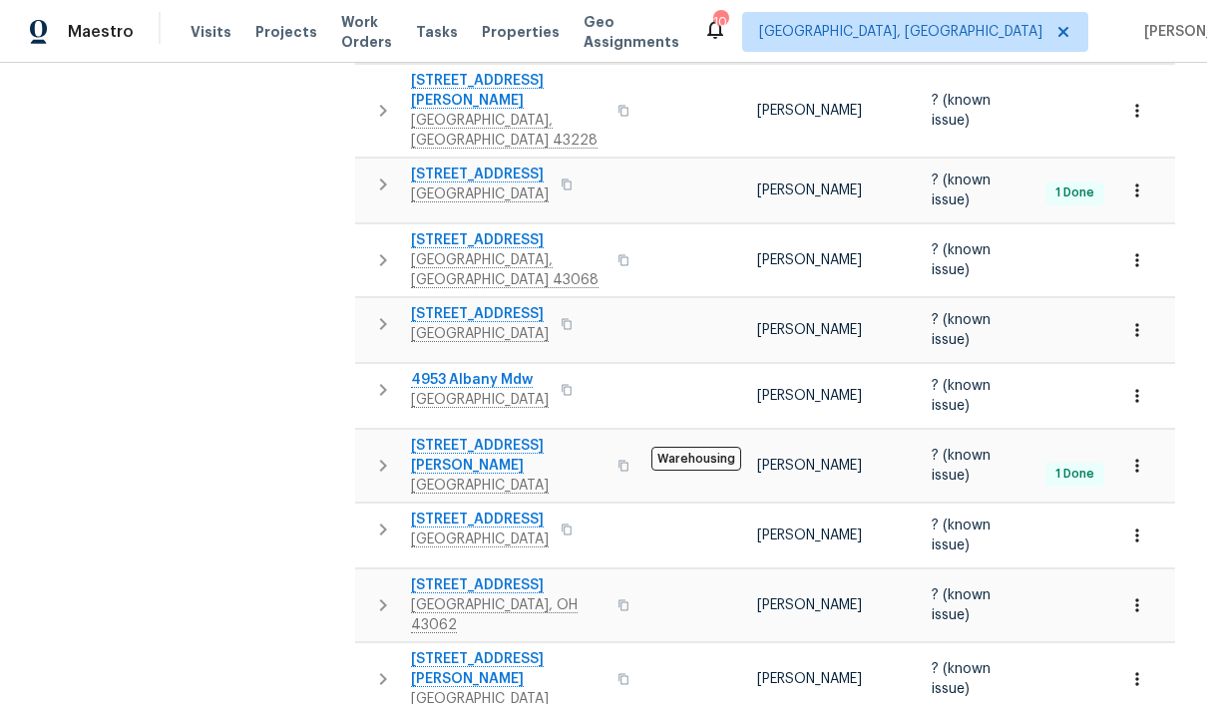
click at [209, 29] on span "Visits" at bounding box center [211, 32] width 41 height 20
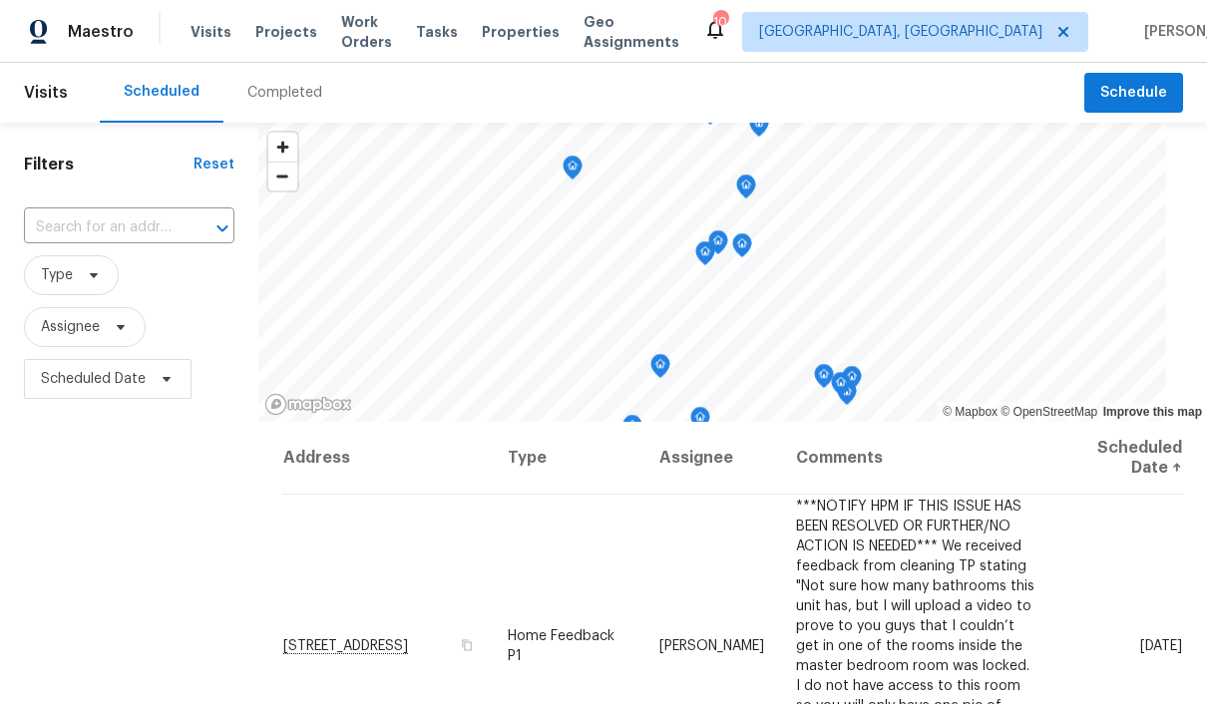
click at [159, 96] on div "Scheduled" at bounding box center [162, 92] width 76 height 20
click at [159, 100] on div "Scheduled" at bounding box center [162, 92] width 76 height 20
click at [1125, 85] on span "Schedule" at bounding box center [1134, 93] width 67 height 25
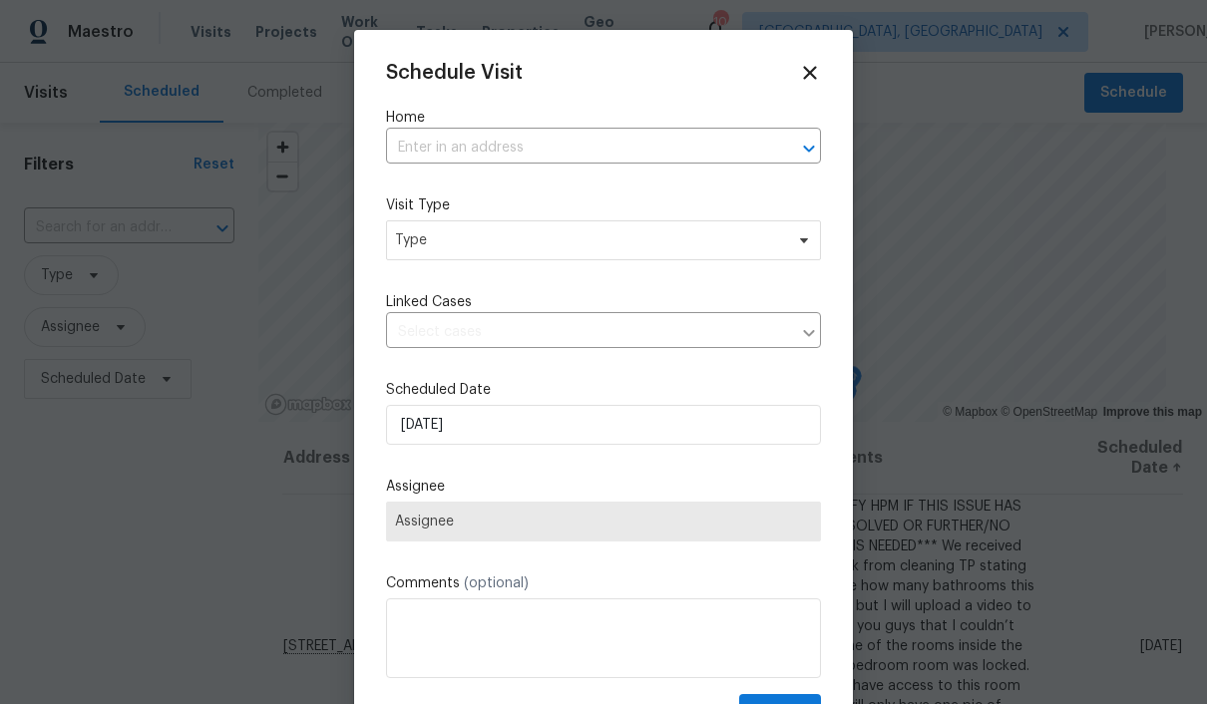
click at [432, 146] on input "text" at bounding box center [575, 148] width 379 height 31
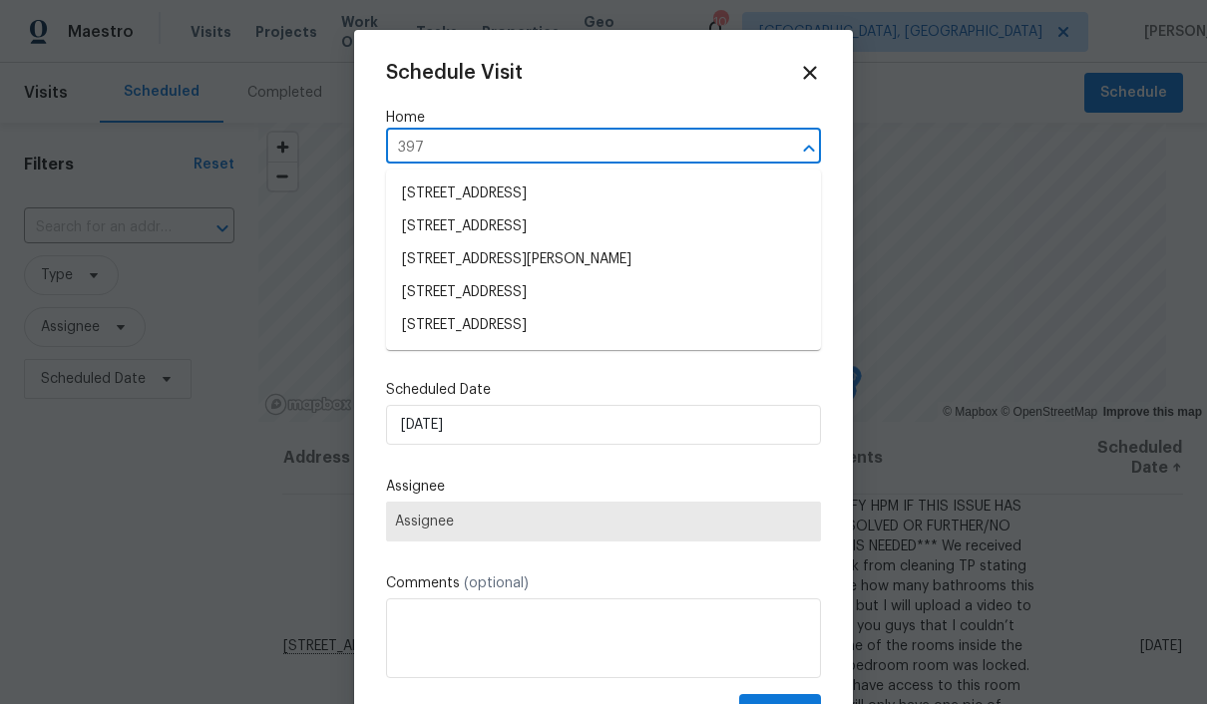
type input "3972"
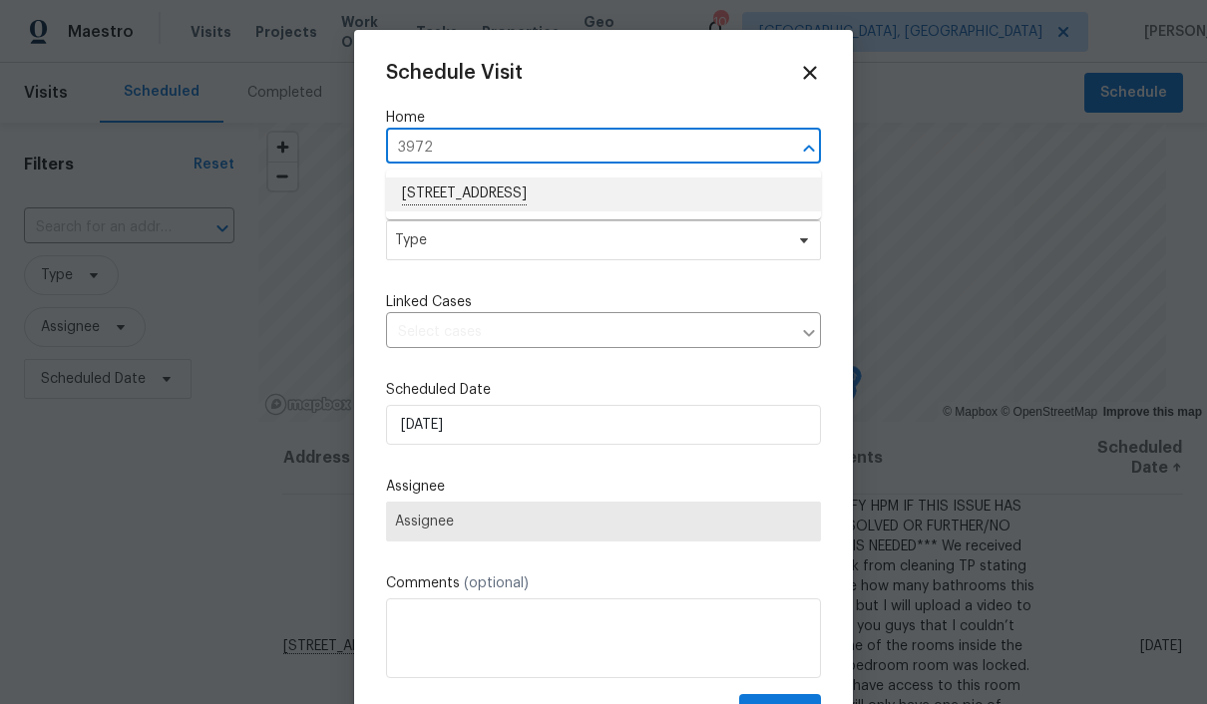
click at [423, 184] on li "[STREET_ADDRESS]" at bounding box center [603, 195] width 435 height 34
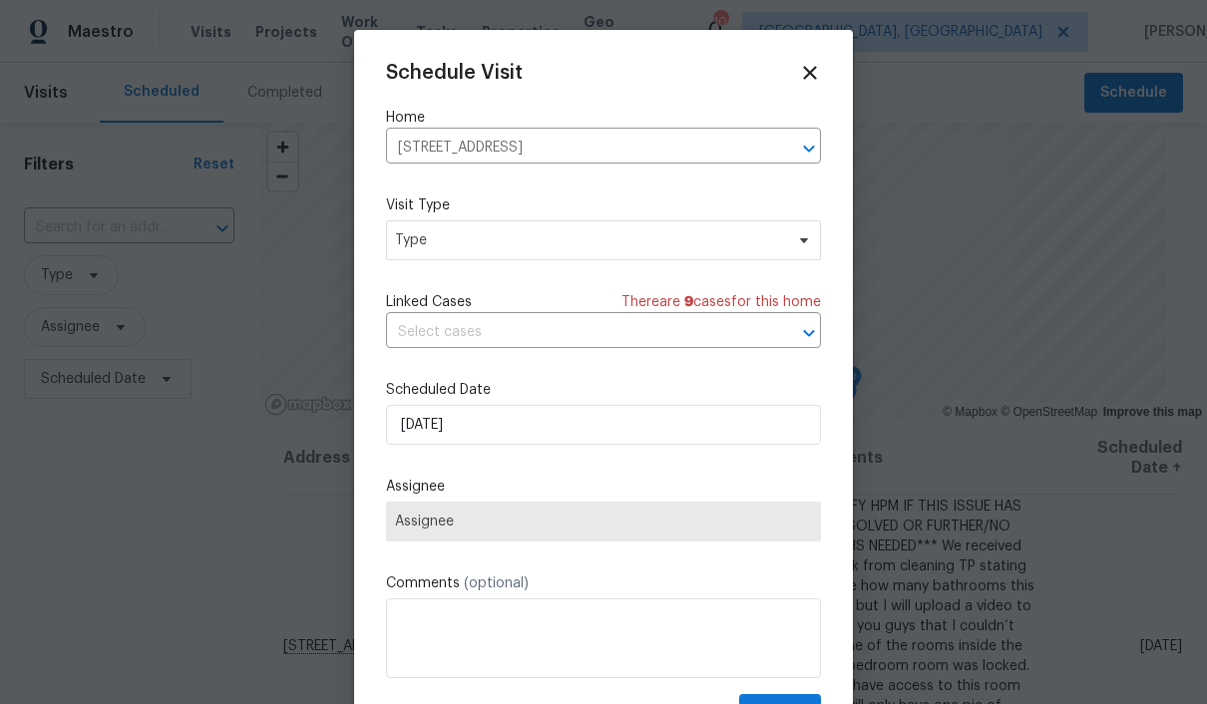
click at [818, 343] on icon "Open" at bounding box center [809, 333] width 24 height 24
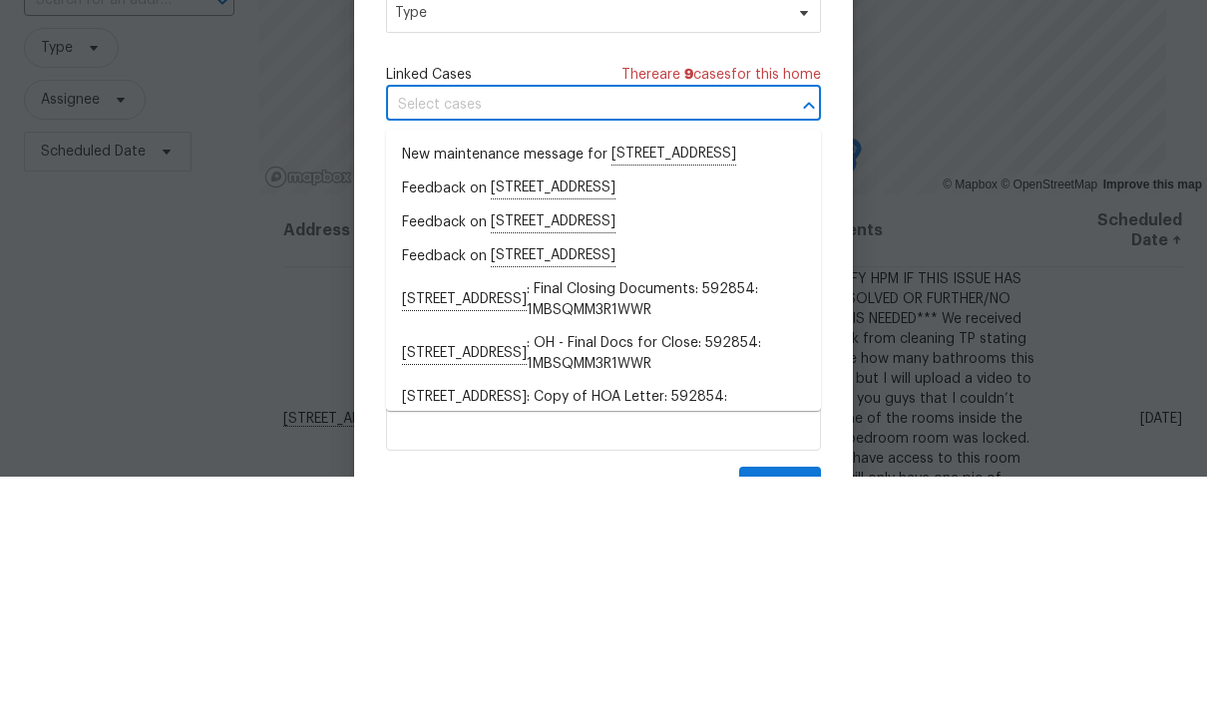
click at [1008, 135] on div at bounding box center [603, 352] width 1207 height 704
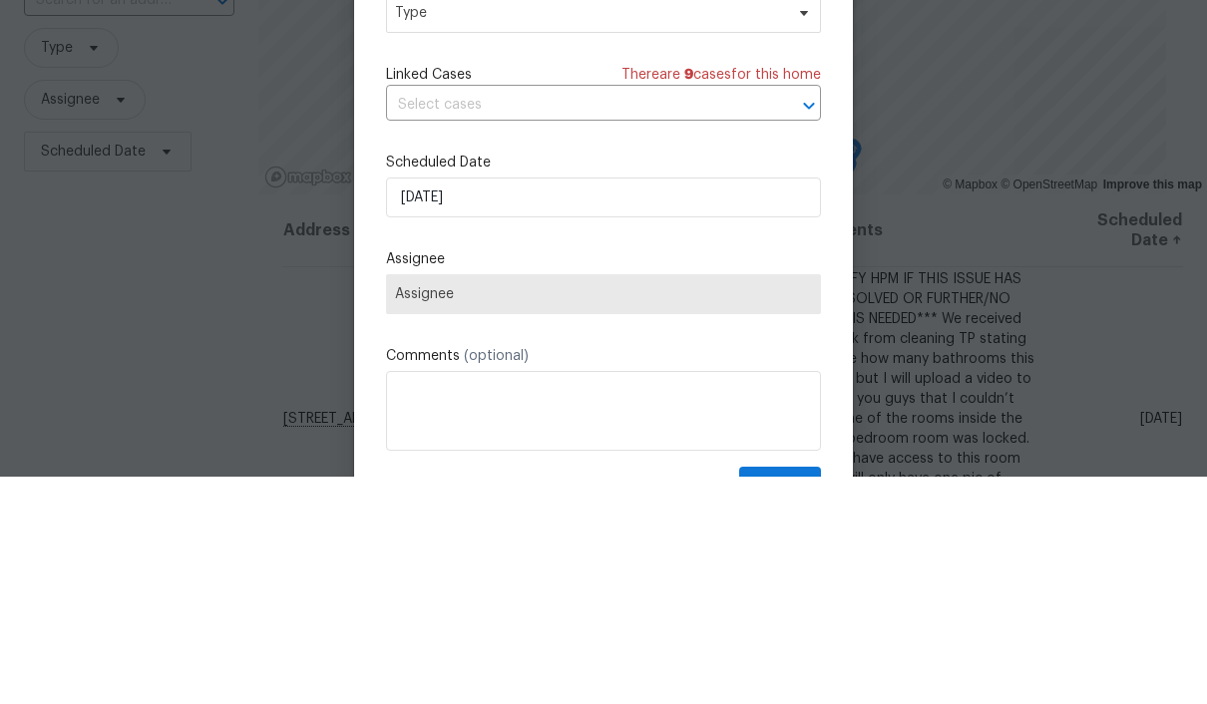
scroll to position [82, 0]
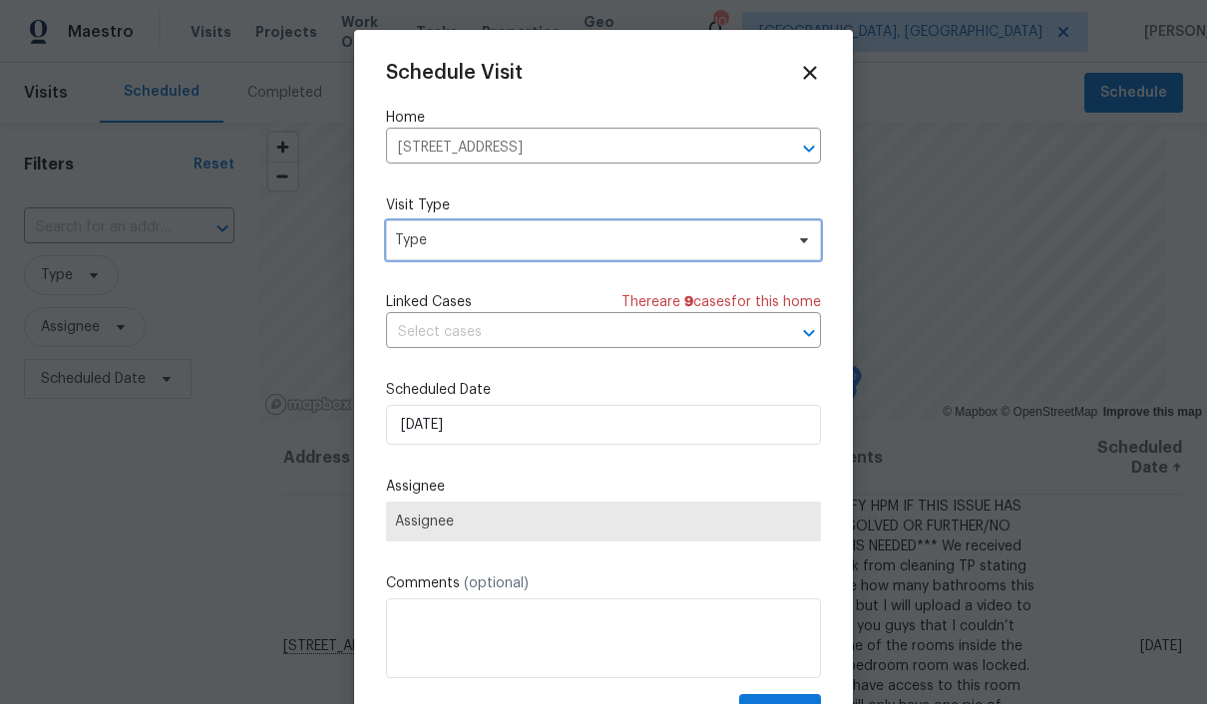
click at [807, 246] on icon at bounding box center [804, 240] width 16 height 16
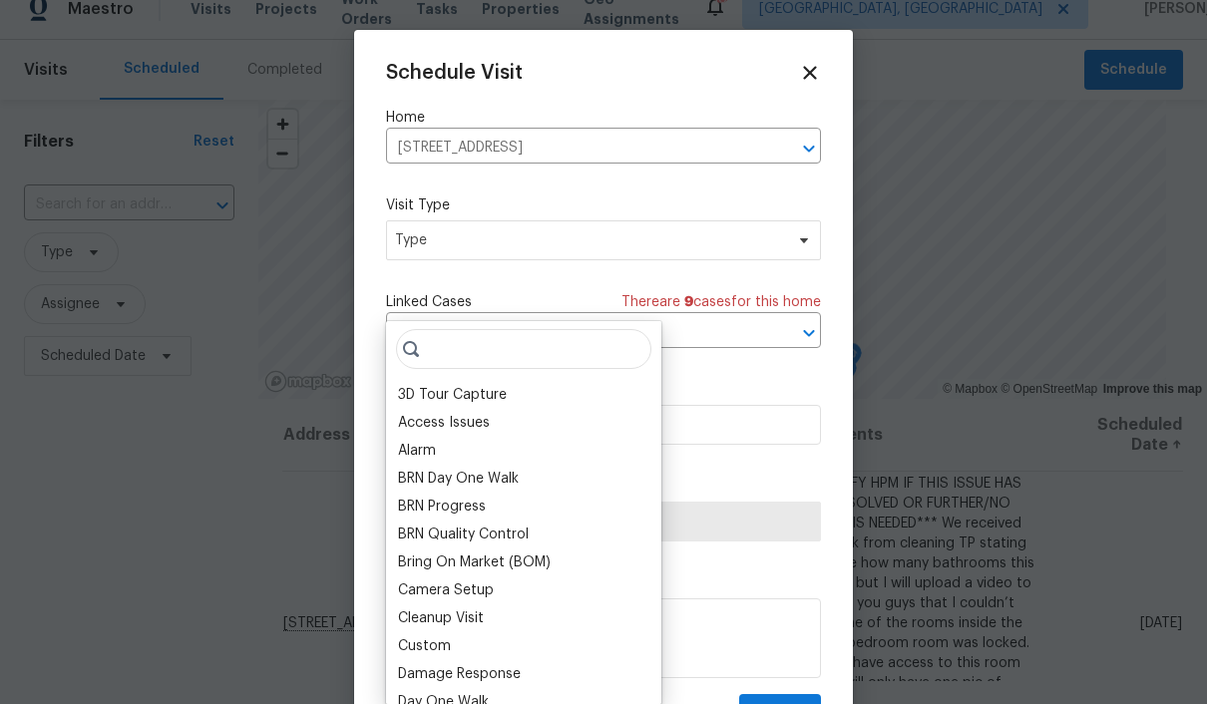
click at [1019, 148] on div at bounding box center [603, 352] width 1207 height 704
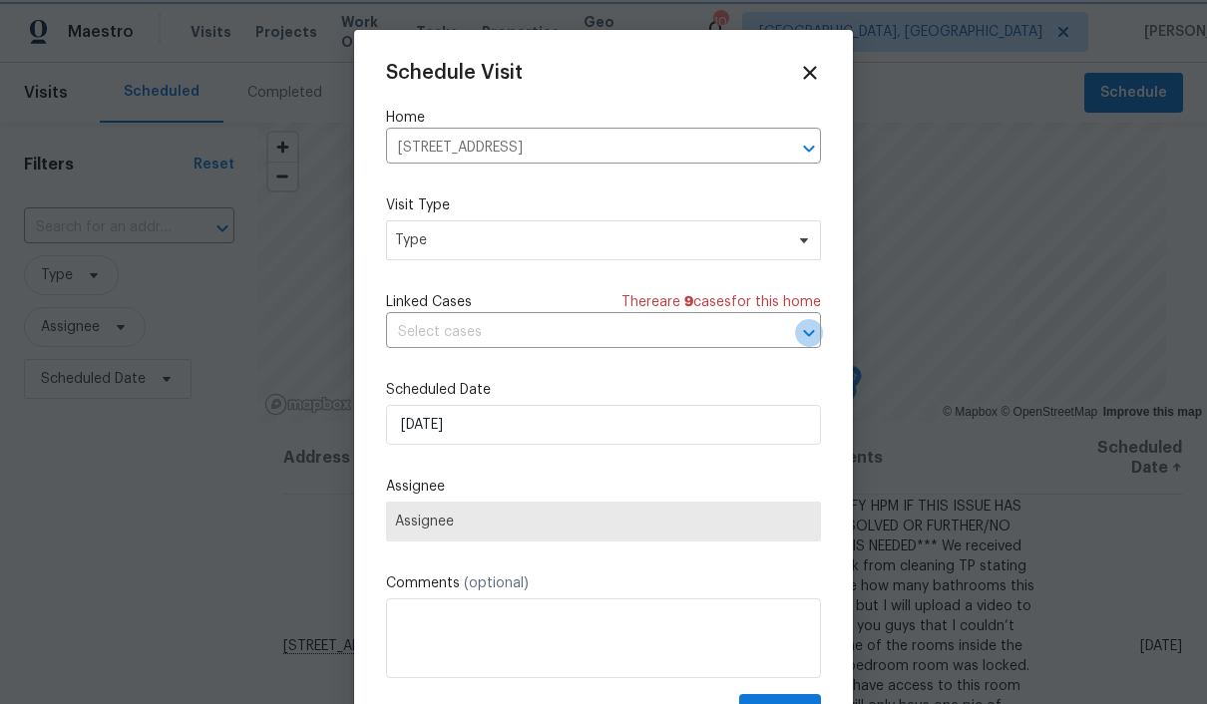
click at [817, 343] on icon "Open" at bounding box center [809, 333] width 24 height 24
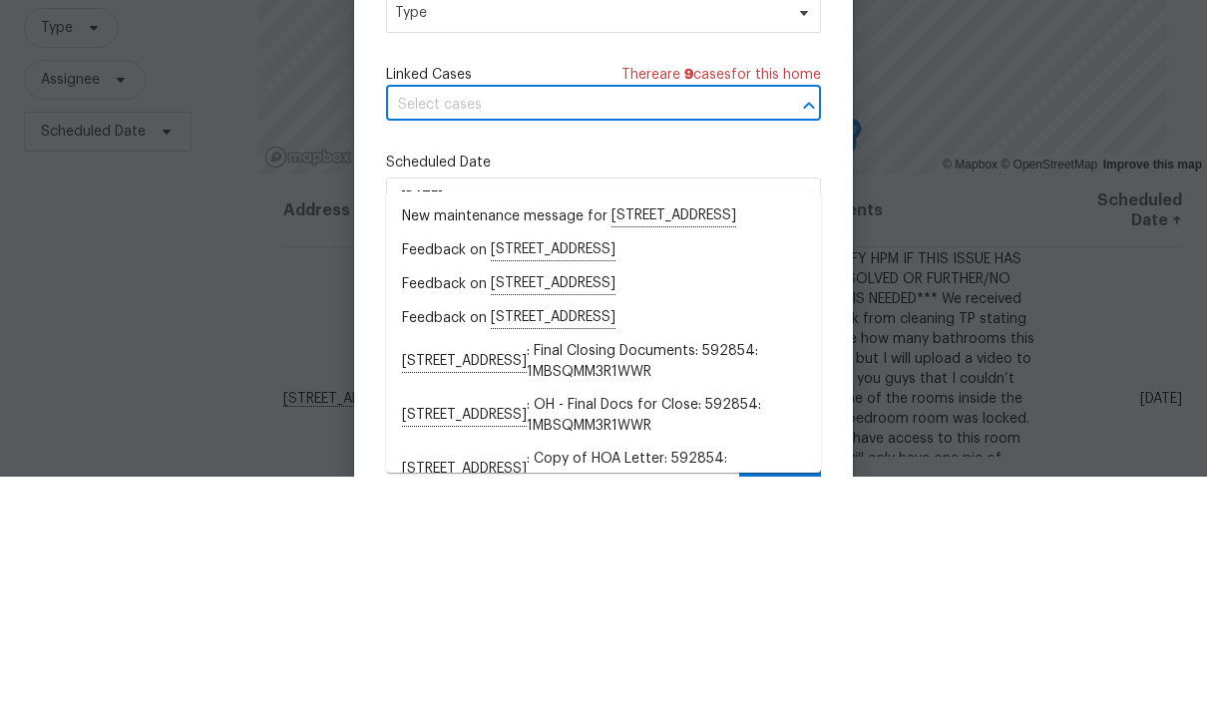
scroll to position [0, 0]
click at [959, 155] on div at bounding box center [603, 352] width 1207 height 704
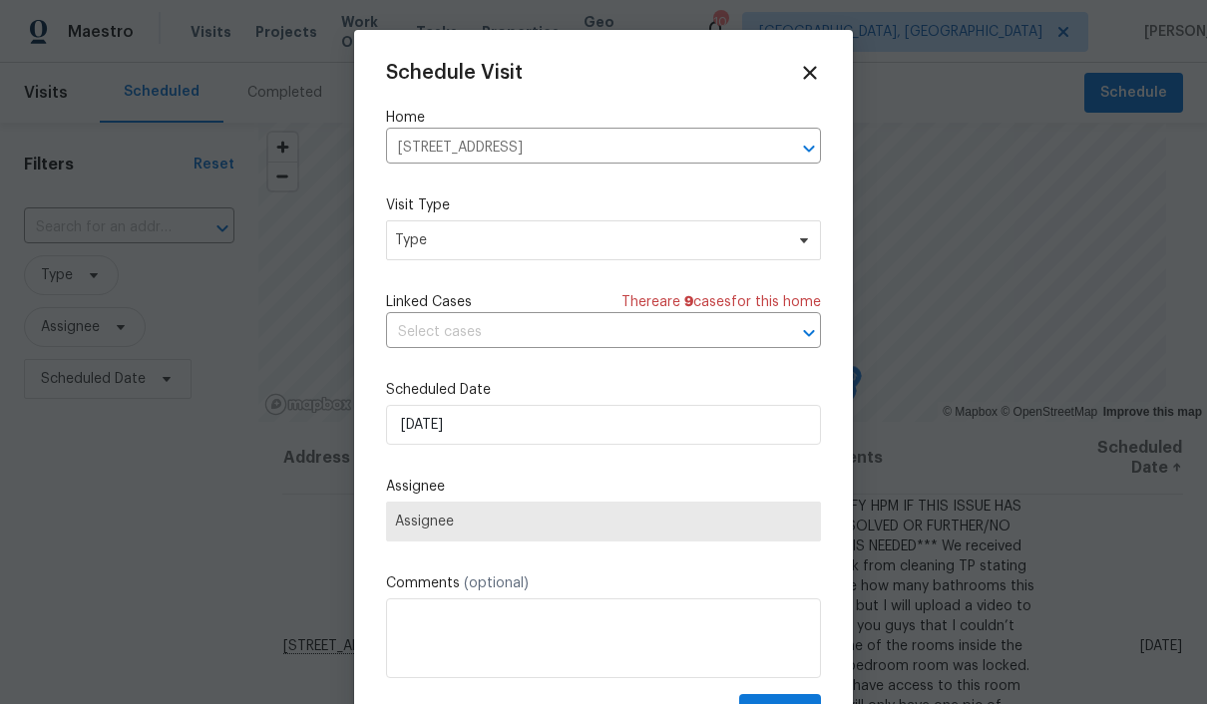
click at [830, 66] on div "Schedule Visit Home 3972 Bannen Trail Dr, Canal Winchester, OH 43110 ​ Visit Ty…" at bounding box center [603, 379] width 499 height 698
click at [820, 68] on icon at bounding box center [810, 73] width 22 height 22
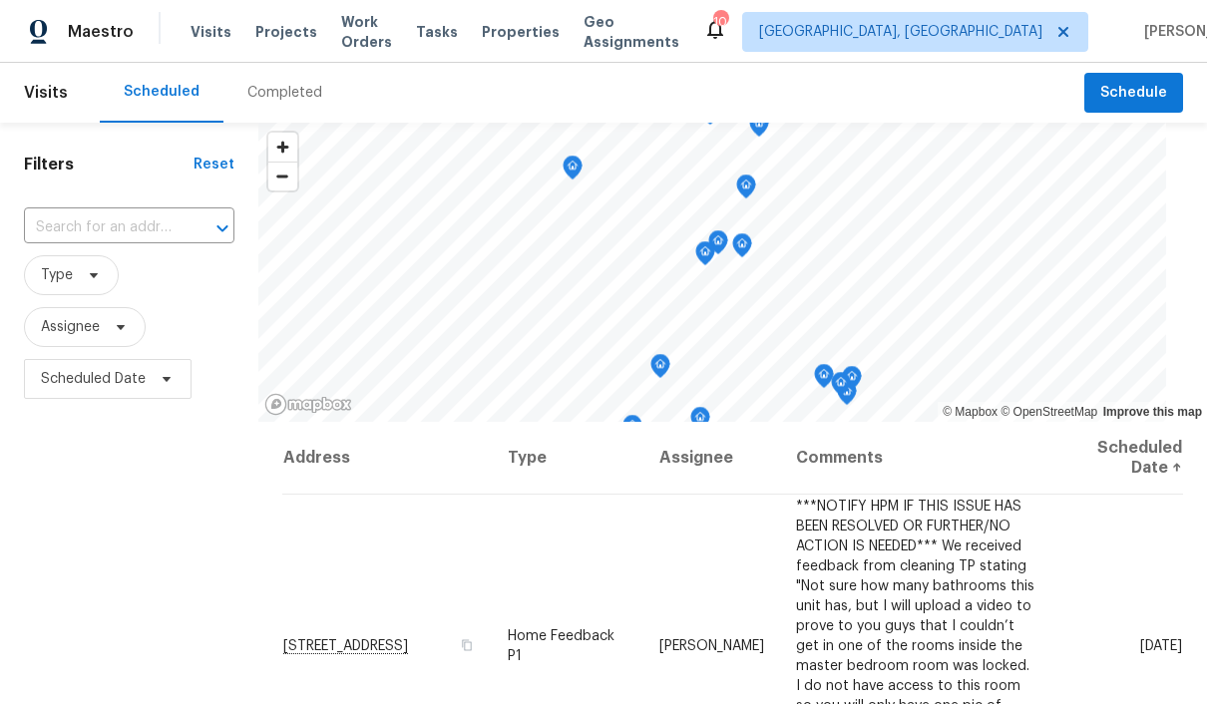
click at [536, 37] on span "Properties" at bounding box center [521, 32] width 78 height 20
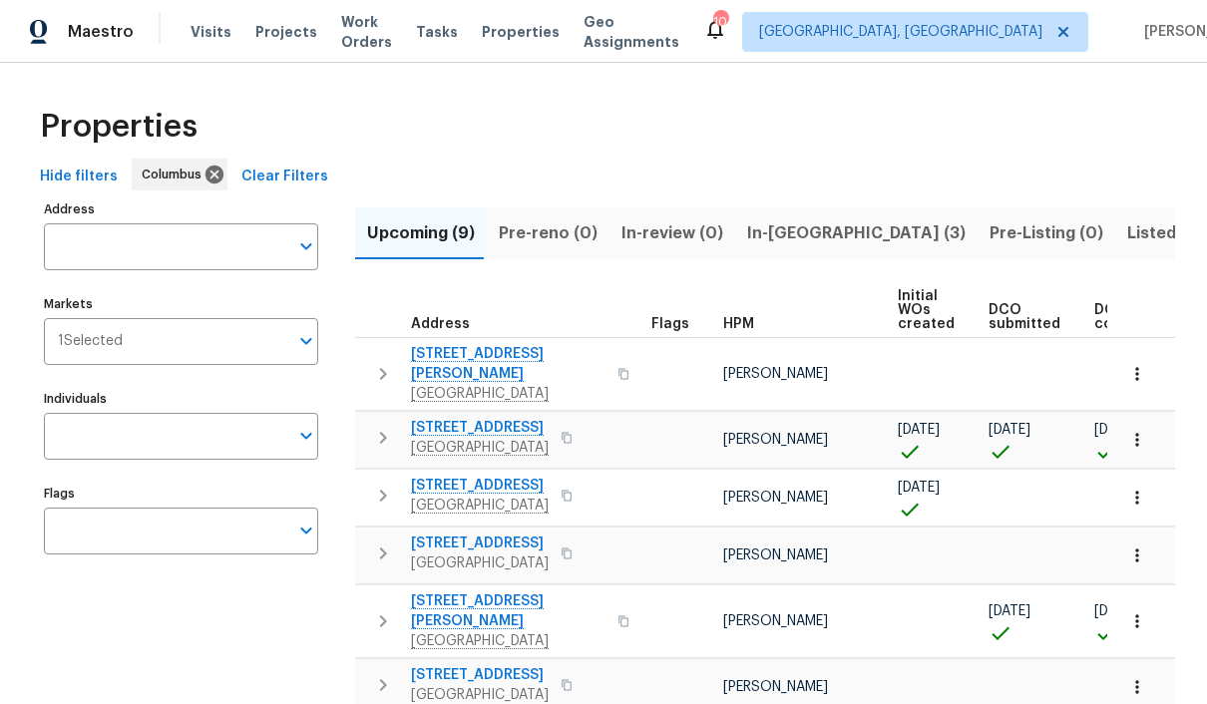
click at [452, 362] on span "[STREET_ADDRESS][PERSON_NAME]" at bounding box center [508, 364] width 195 height 40
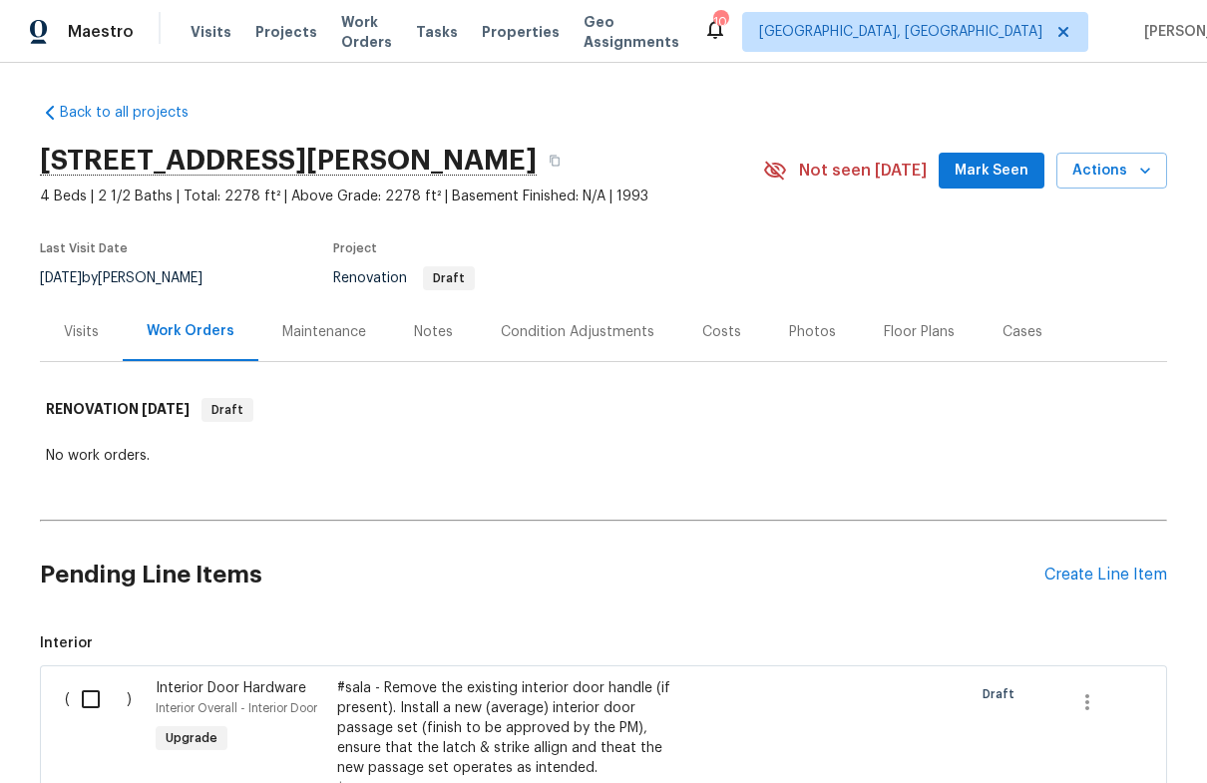
click at [107, 117] on link "Back to all projects" at bounding box center [136, 113] width 192 height 20
click at [107, 119] on link "Back to all projects" at bounding box center [136, 113] width 192 height 20
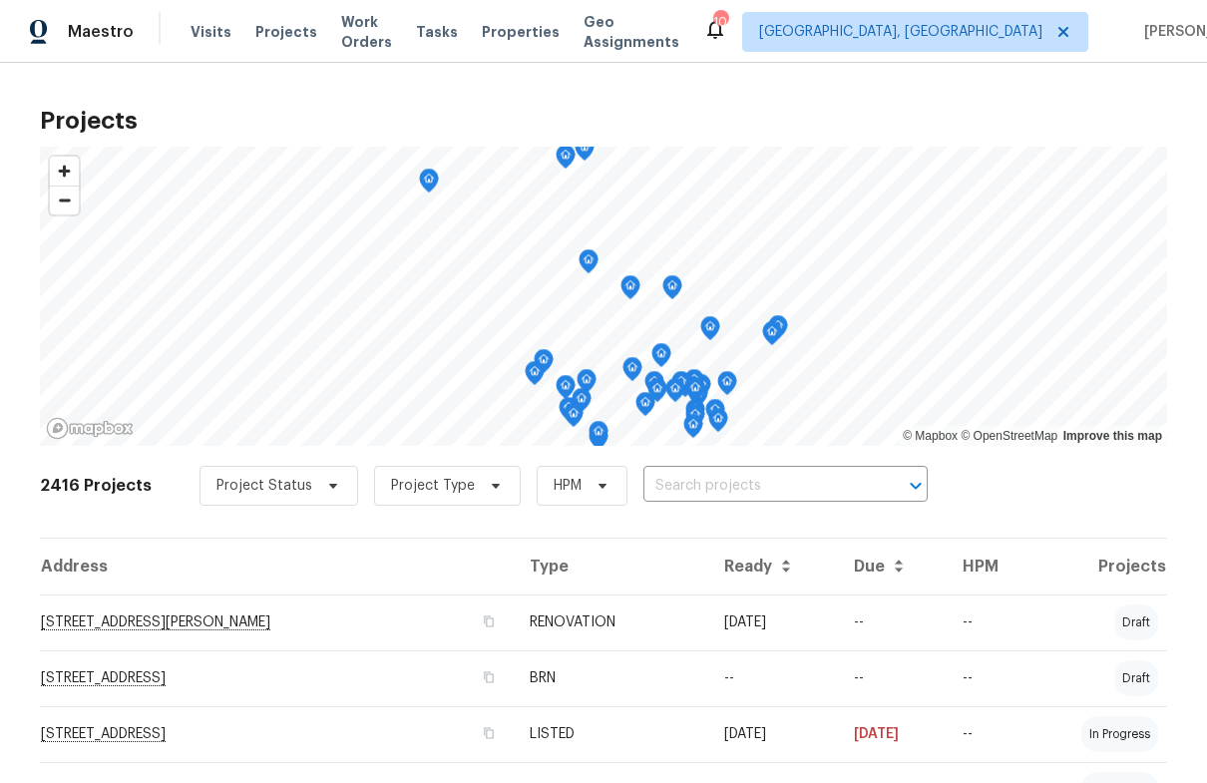
click at [207, 31] on span "Visits" at bounding box center [211, 32] width 41 height 20
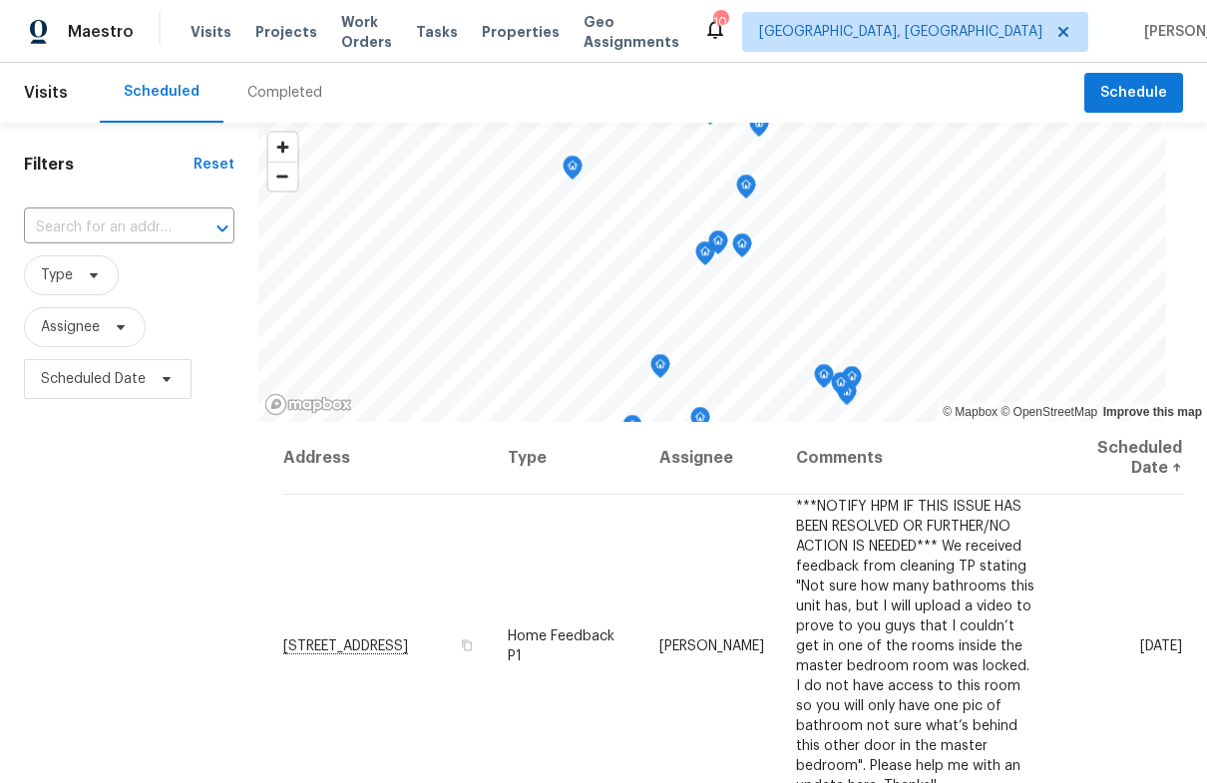
click at [539, 28] on span "Properties" at bounding box center [521, 32] width 78 height 20
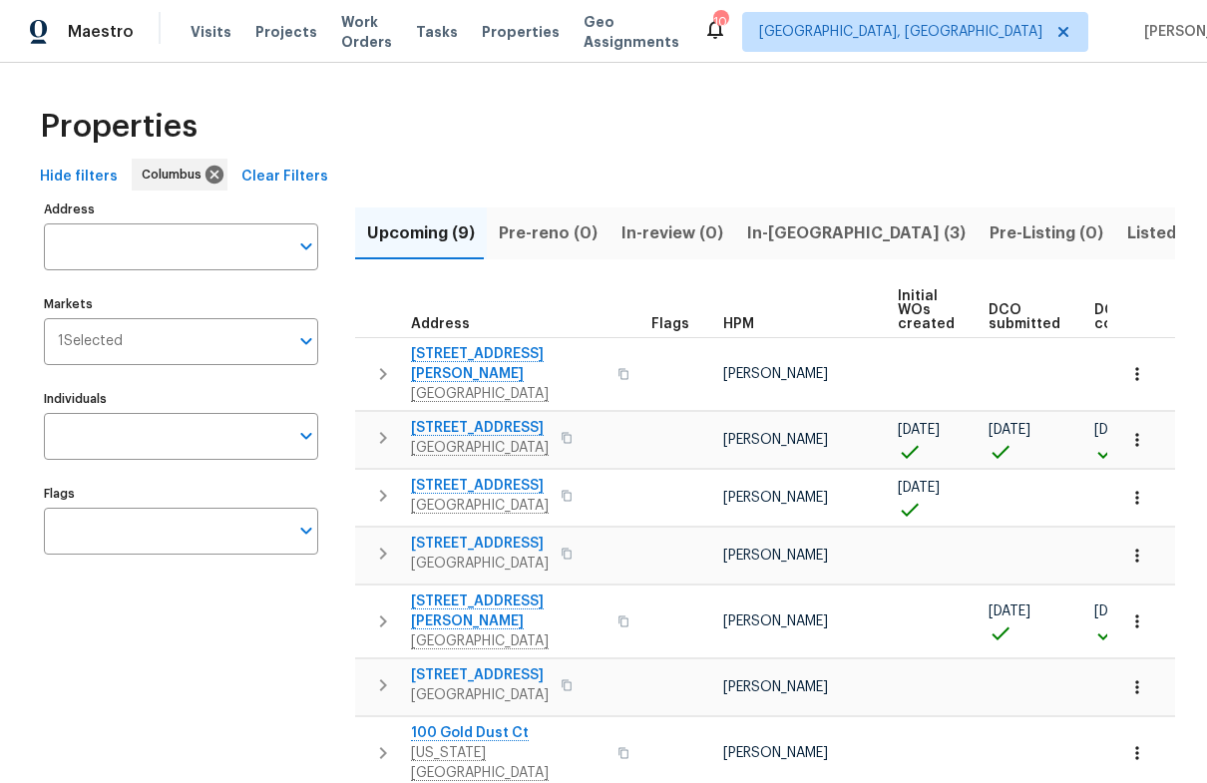
click at [439, 352] on span "[STREET_ADDRESS][PERSON_NAME]" at bounding box center [508, 364] width 195 height 40
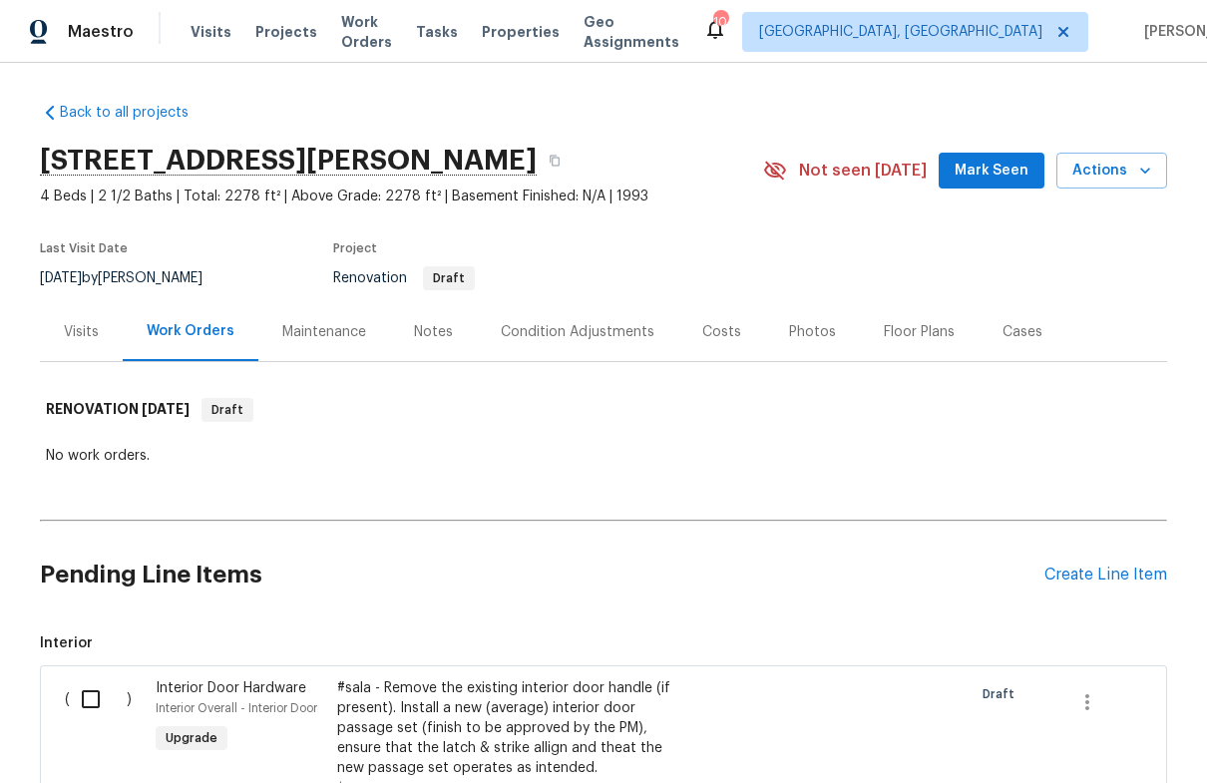
click at [116, 112] on link "Back to all projects" at bounding box center [136, 113] width 192 height 20
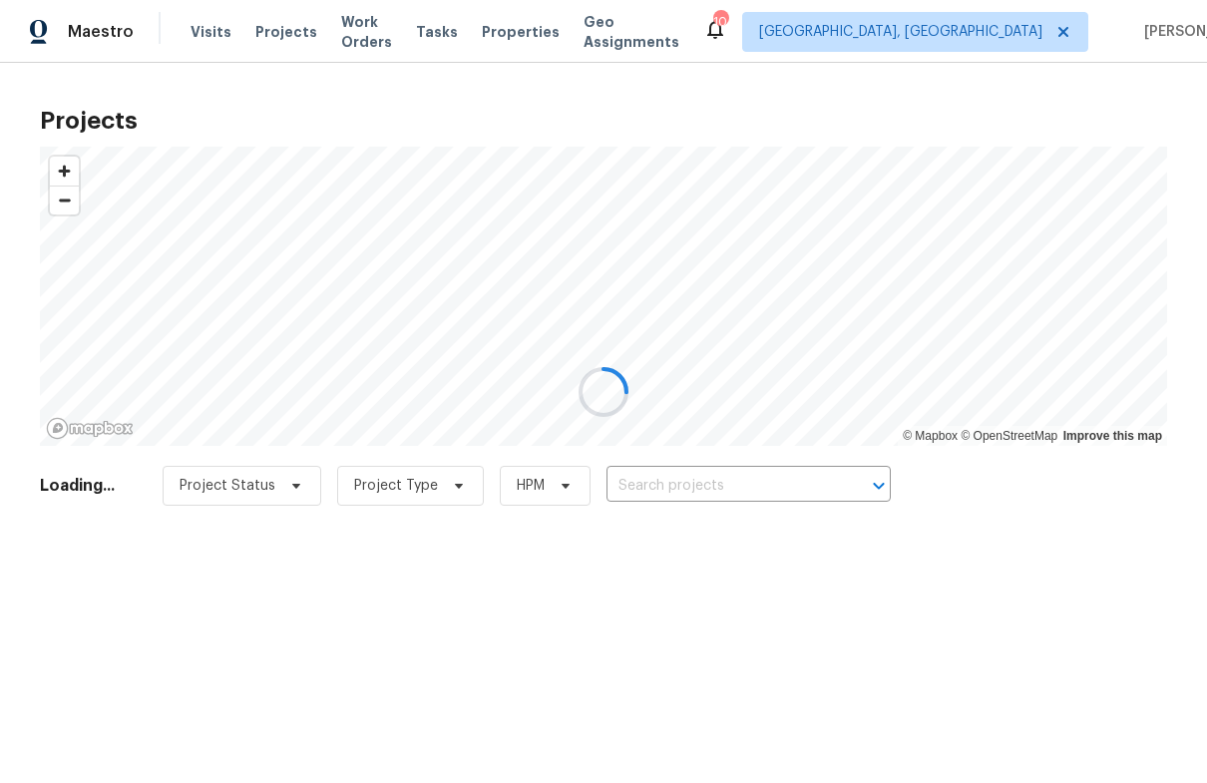
click at [531, 22] on div at bounding box center [603, 391] width 1207 height 783
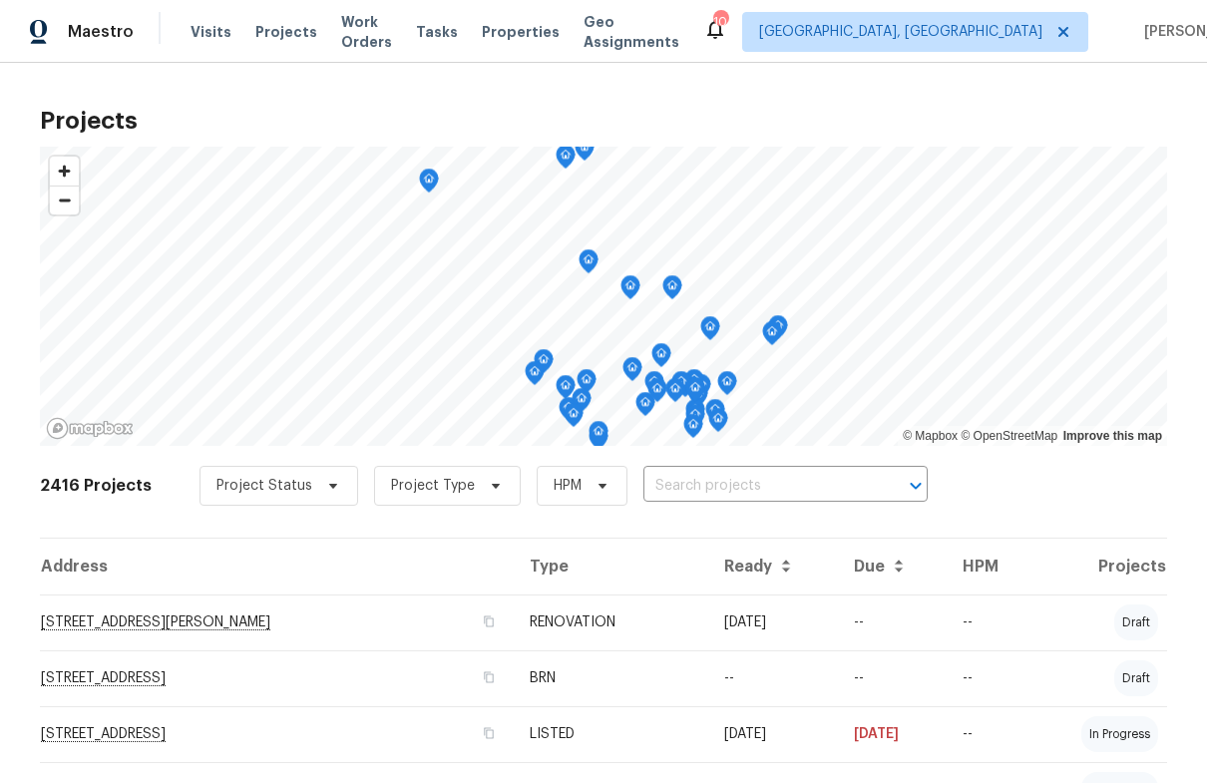
click at [529, 24] on span "Properties" at bounding box center [521, 32] width 78 height 20
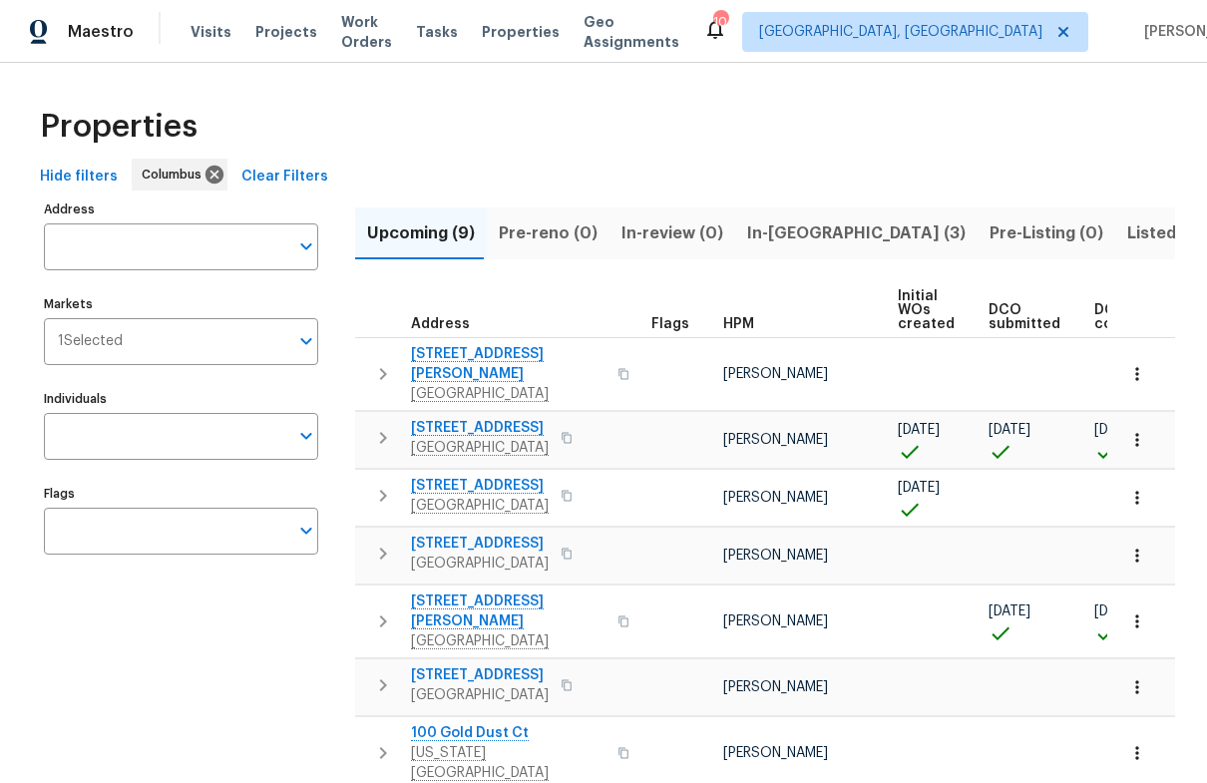
click at [197, 29] on span "Visits" at bounding box center [211, 32] width 41 height 20
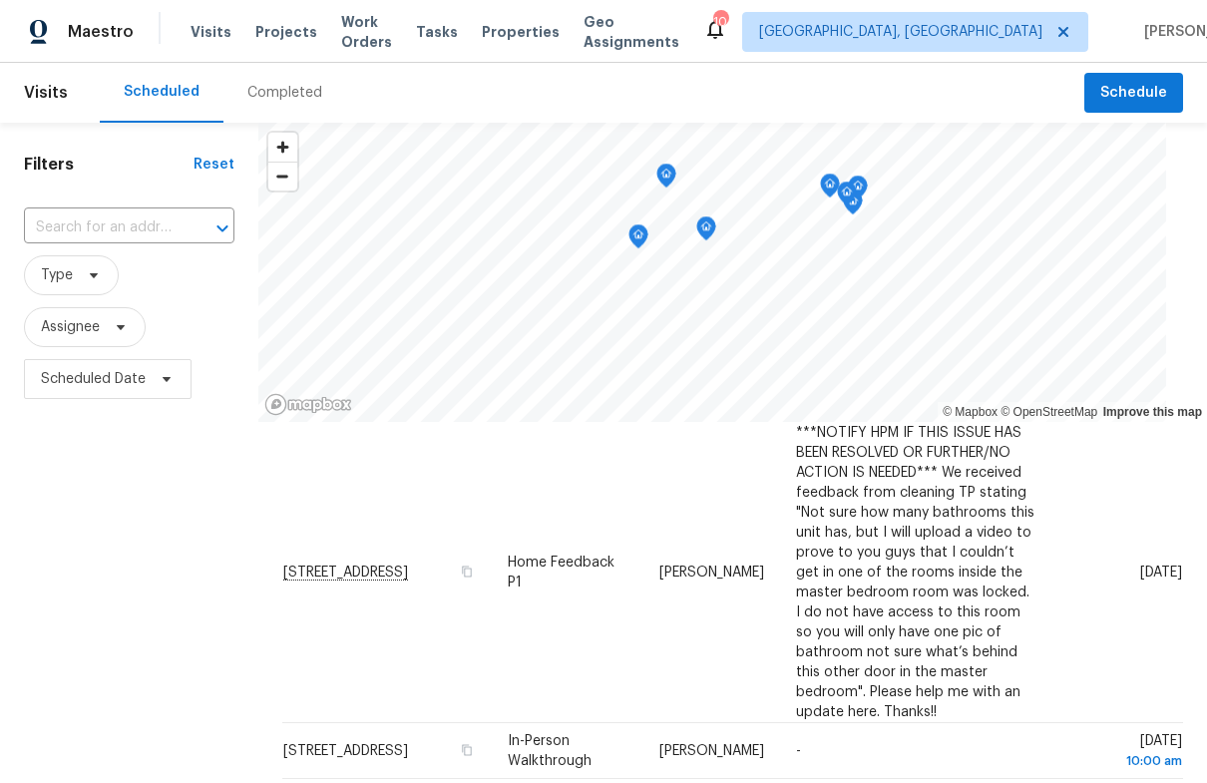
scroll to position [76, 0]
click at [46, 93] on span "Visits" at bounding box center [46, 93] width 44 height 44
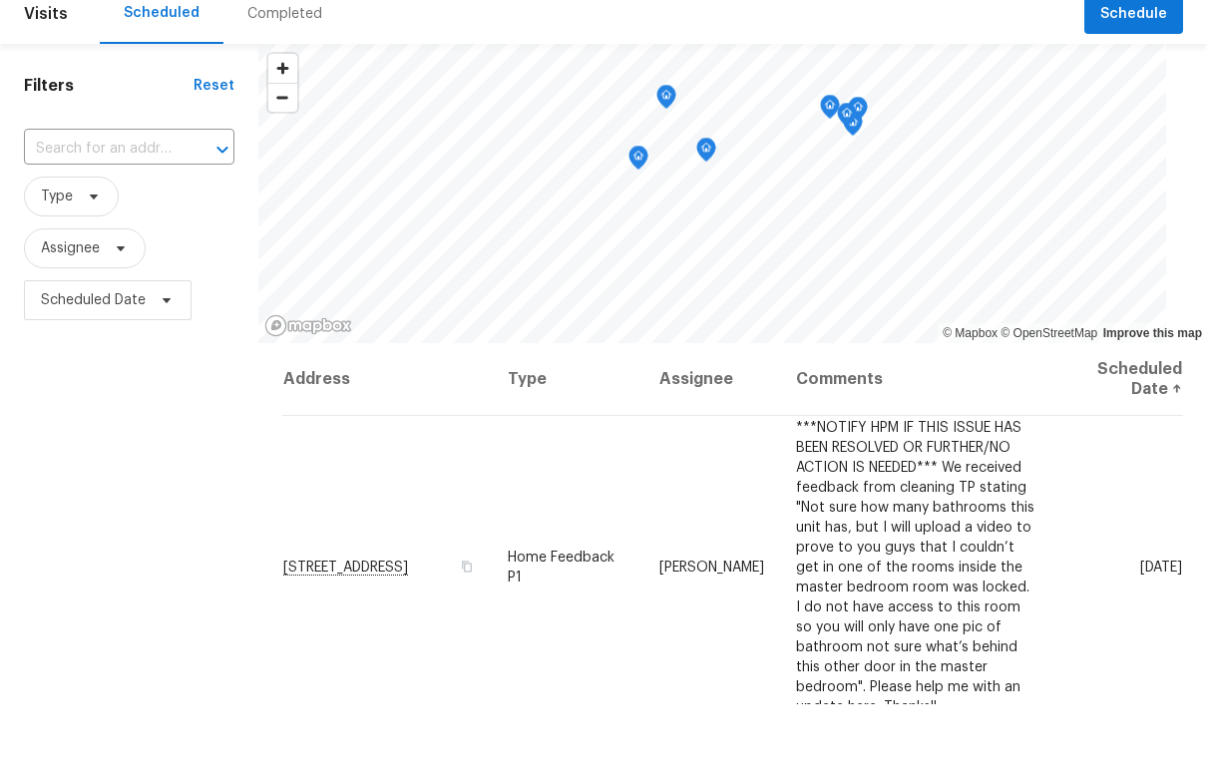
scroll to position [0, 0]
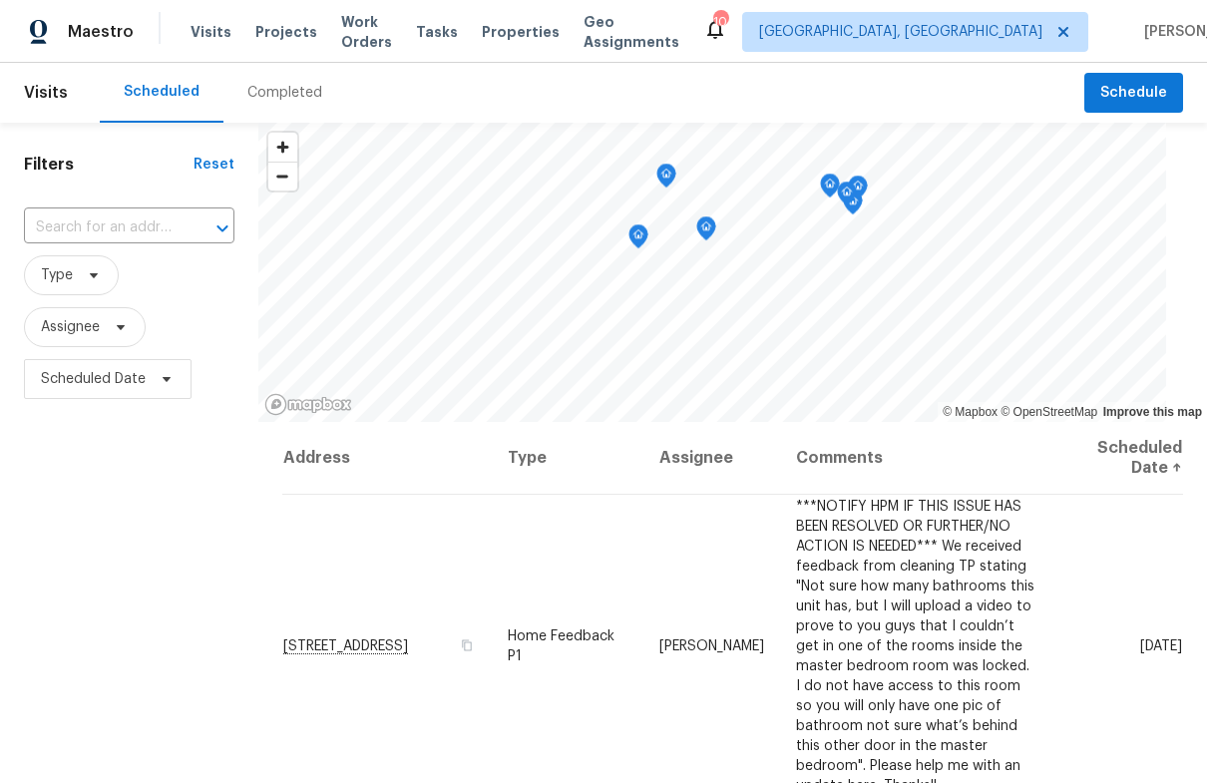
click at [537, 33] on span "Properties" at bounding box center [521, 32] width 78 height 20
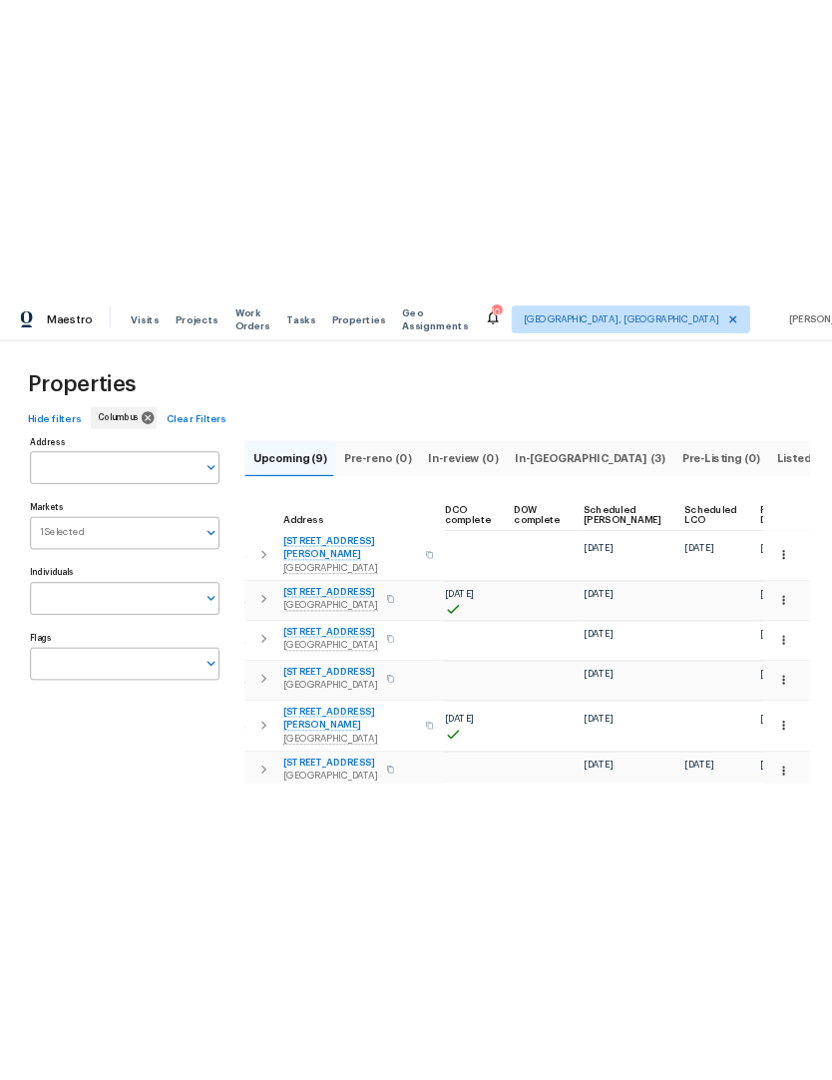
scroll to position [0, 448]
